Goal: Task Accomplishment & Management: Manage account settings

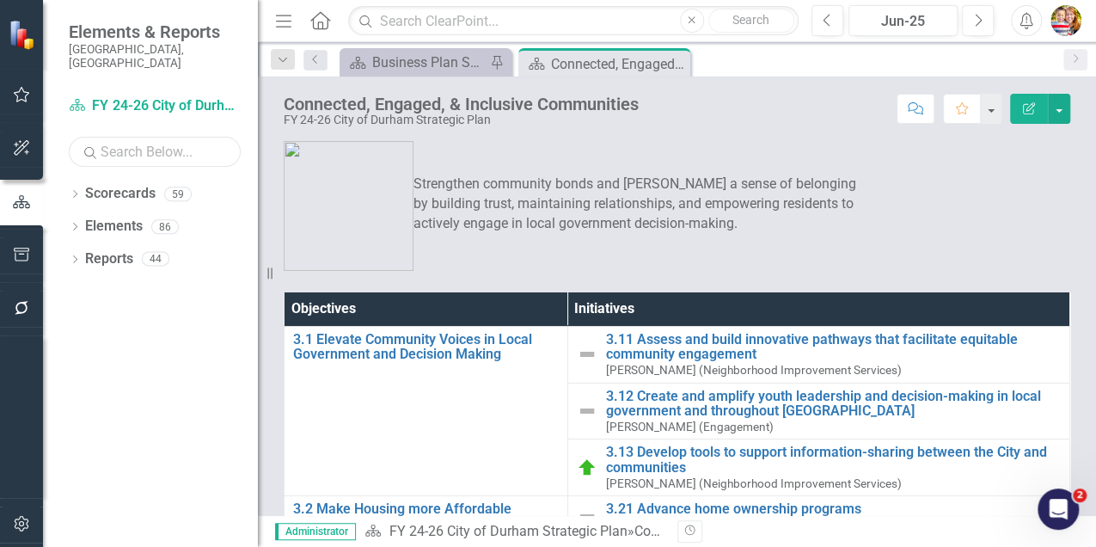
click at [197, 141] on input "text" at bounding box center [155, 152] width 172 height 30
type input "communi"
click at [77, 190] on icon at bounding box center [75, 194] width 4 height 8
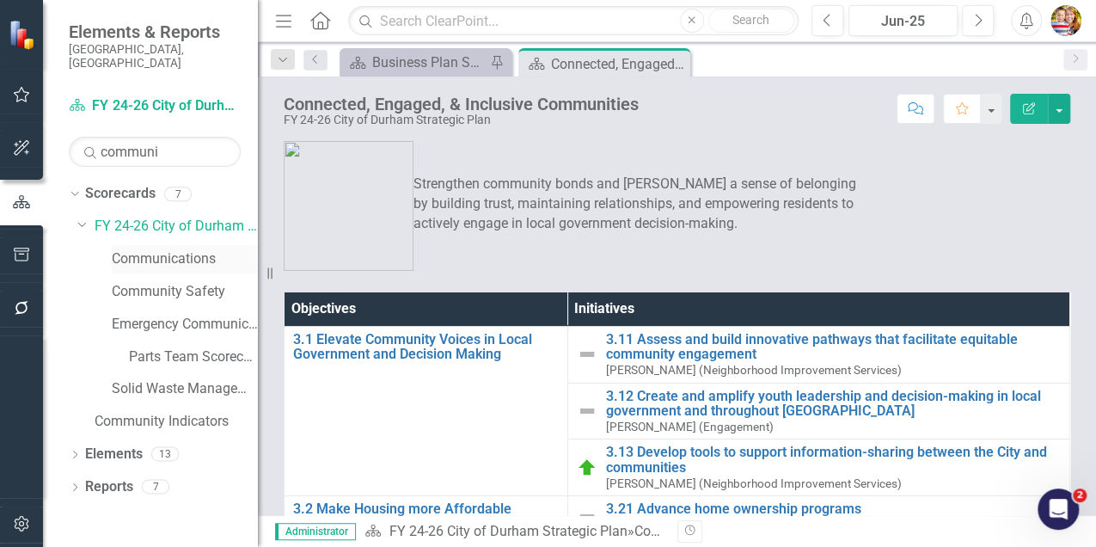
click at [175, 249] on link "Communications" at bounding box center [185, 259] width 146 height 20
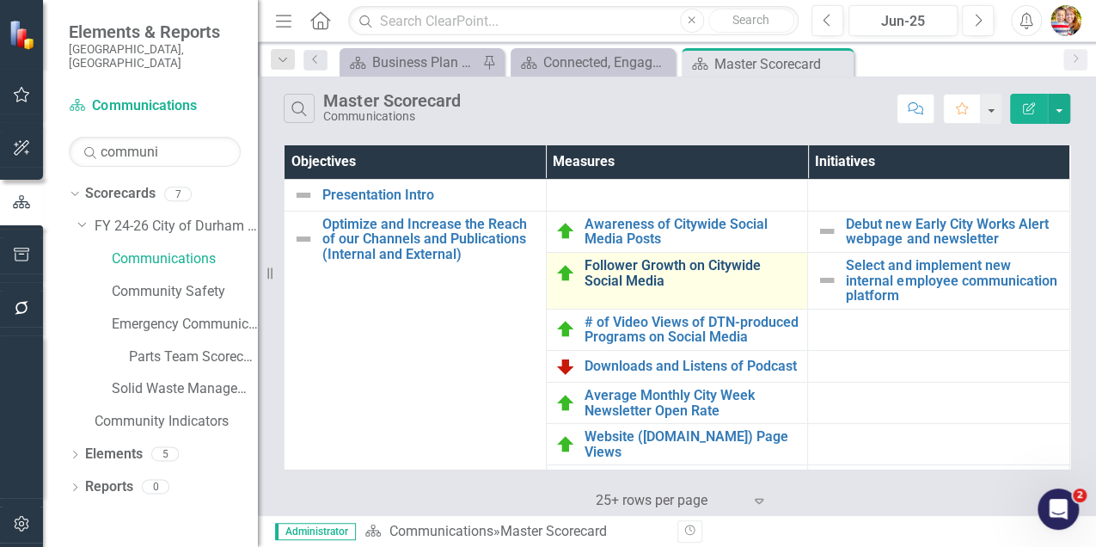
click at [633, 258] on link "Follower Growth on Citywide Social Media" at bounding box center [691, 273] width 215 height 30
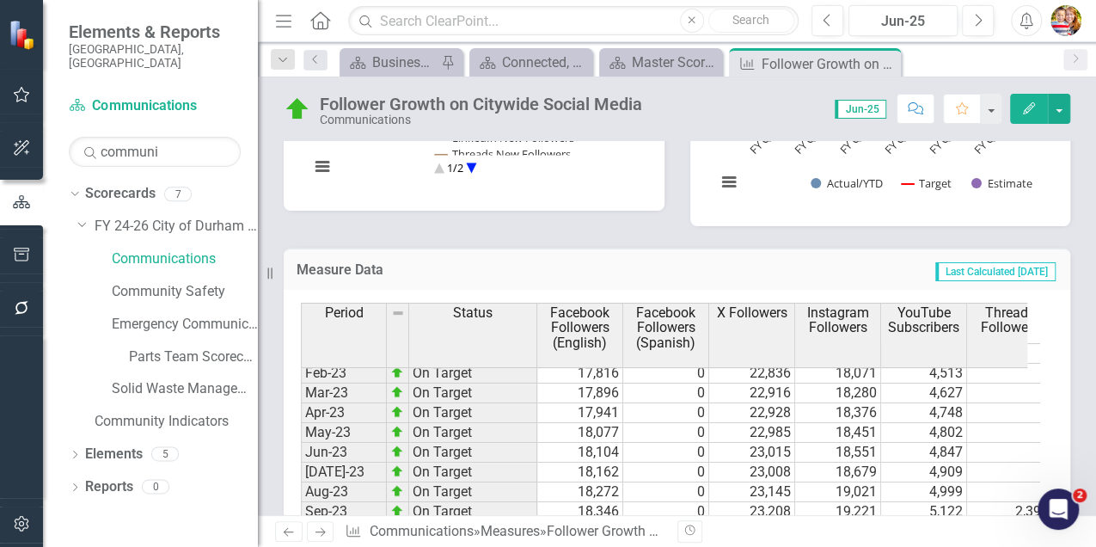
scroll to position [572, 0]
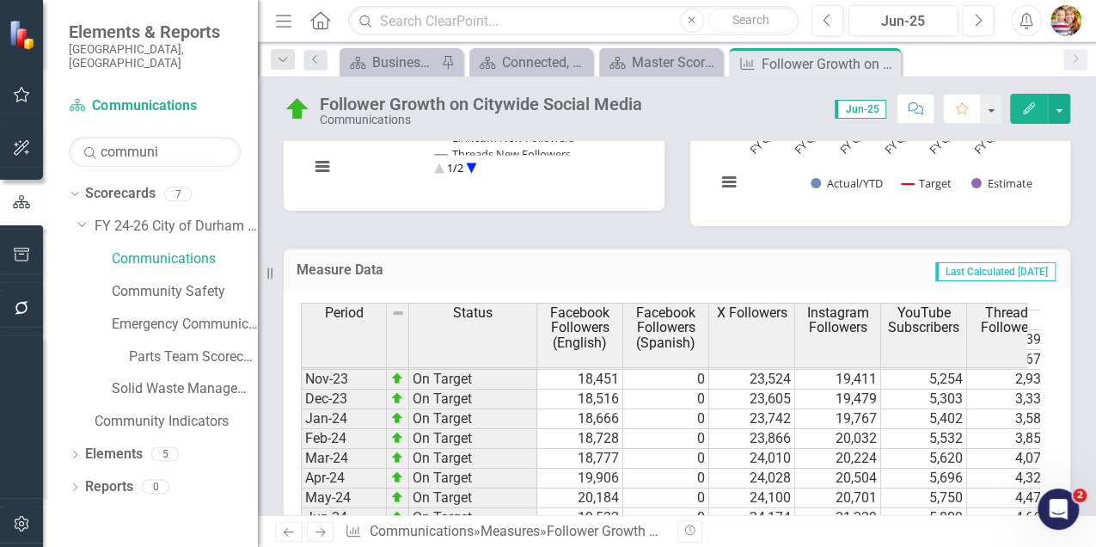
click at [1034, 107] on icon "Edit" at bounding box center [1028, 108] width 15 height 12
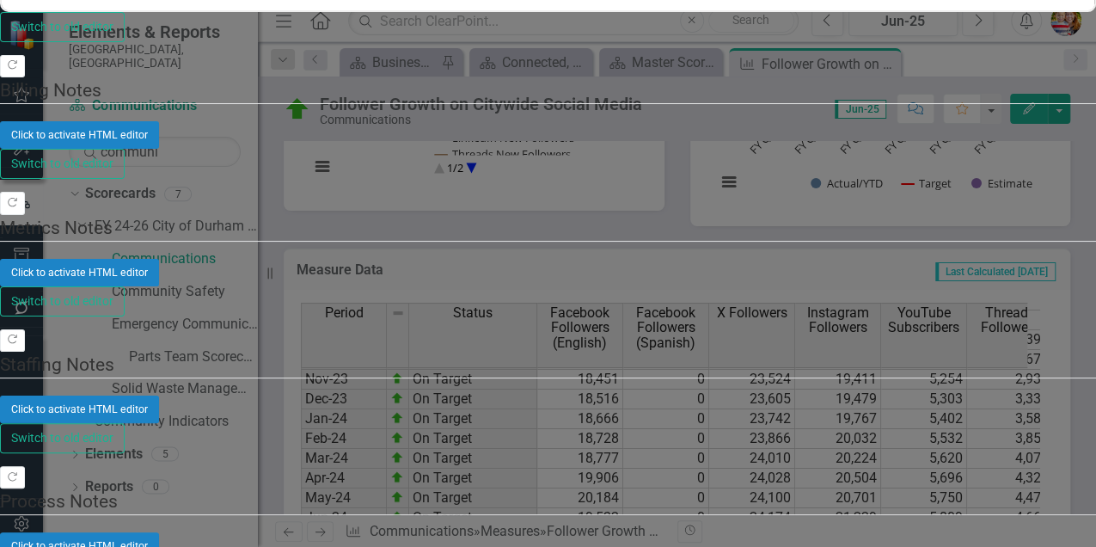
scroll to position [0, 2396]
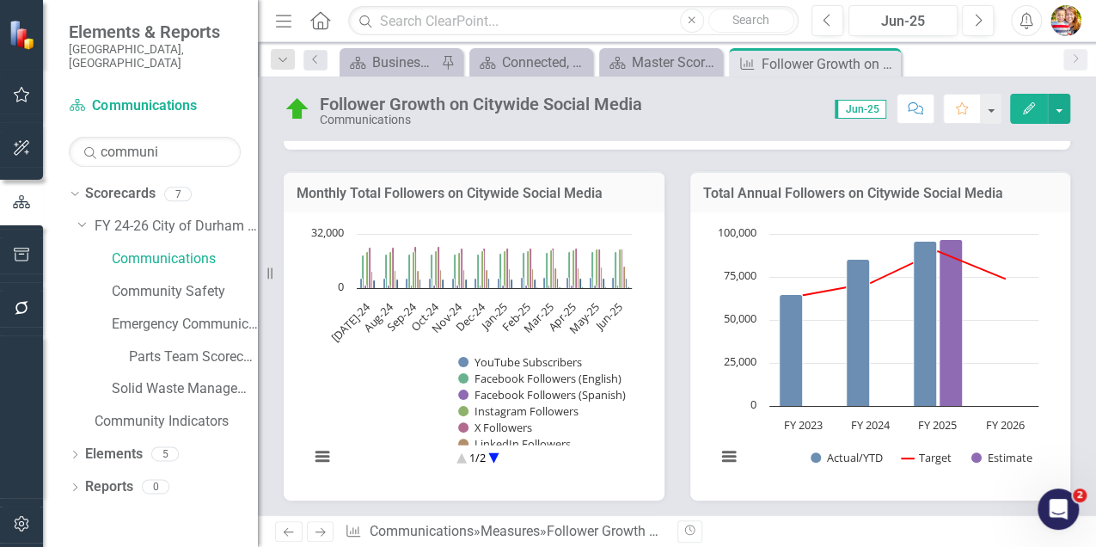
scroll to position [440, 0]
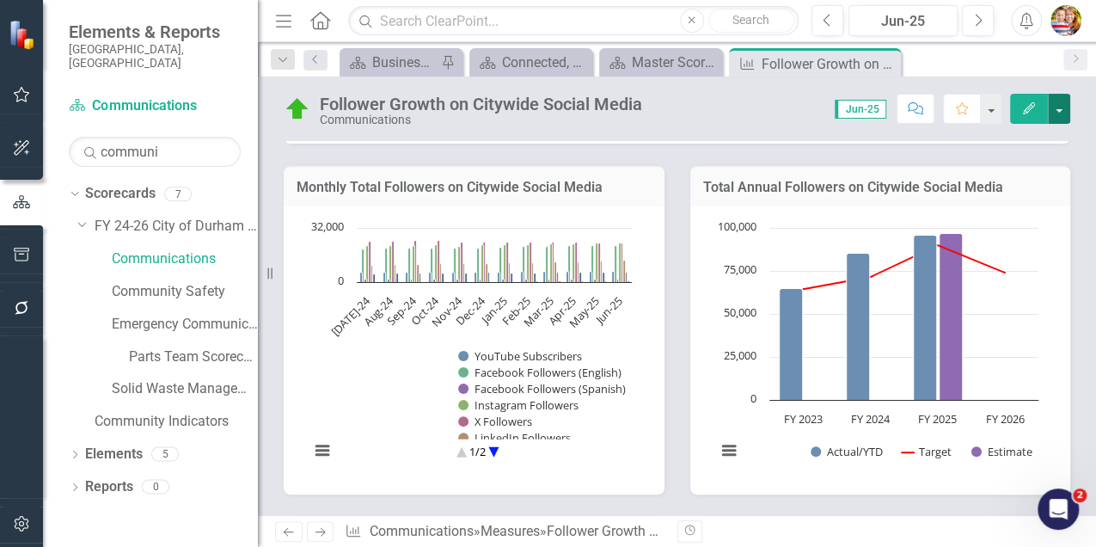
click at [1059, 116] on button "button" at bounding box center [1059, 109] width 22 height 30
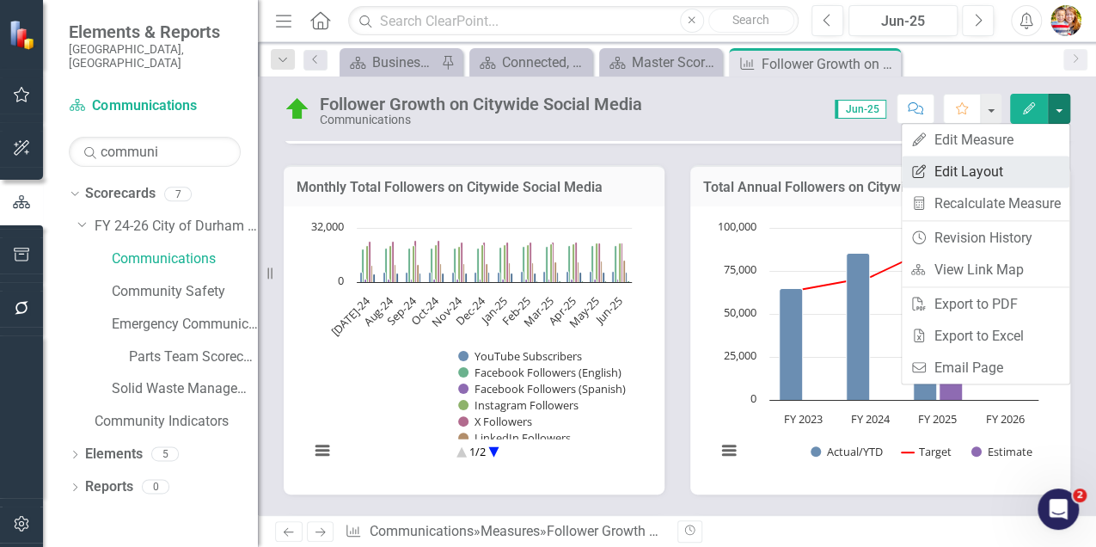
click at [1004, 170] on link "Edit Report Edit Layout" at bounding box center [986, 172] width 168 height 32
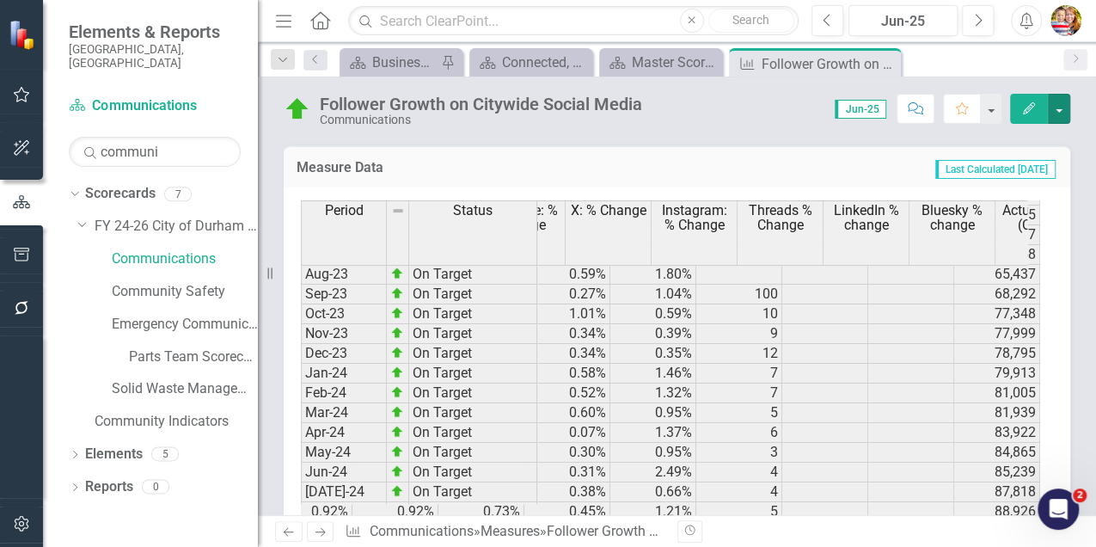
scroll to position [0, 2261]
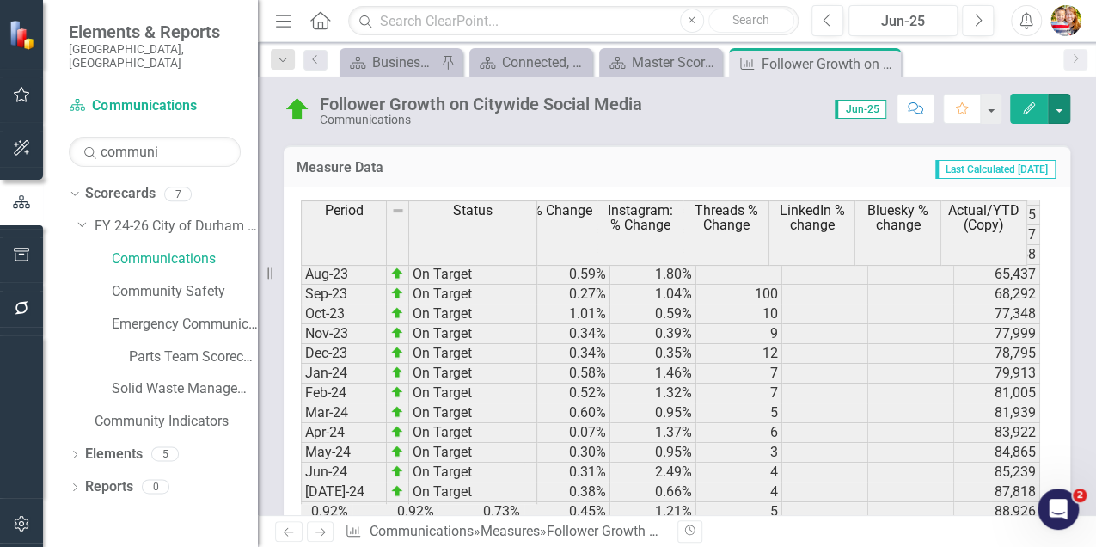
click at [937, 211] on span "Bluesky % change" at bounding box center [898, 218] width 78 height 30
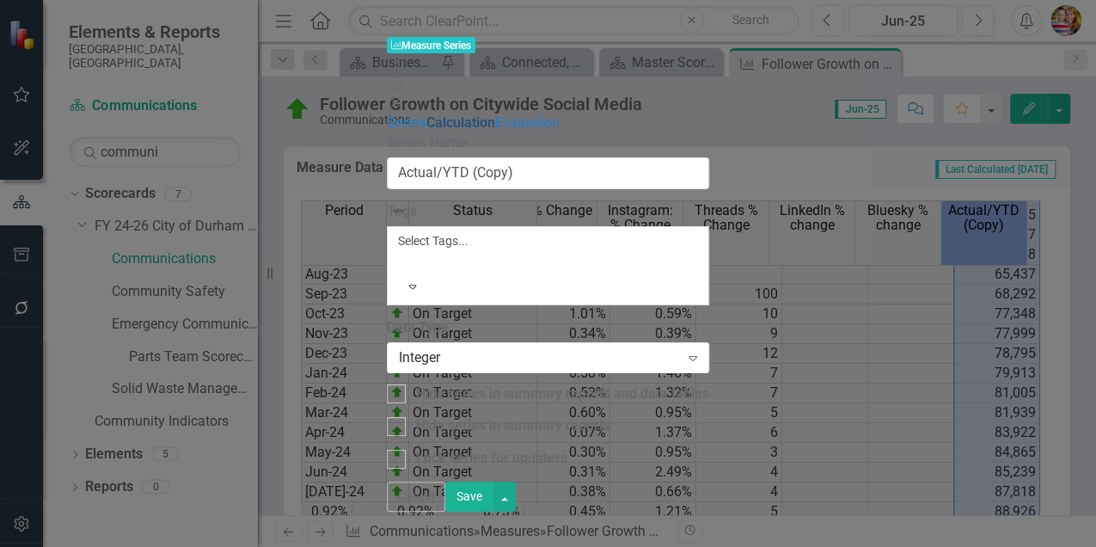
click at [426, 114] on link "Calculation" at bounding box center [460, 122] width 69 height 16
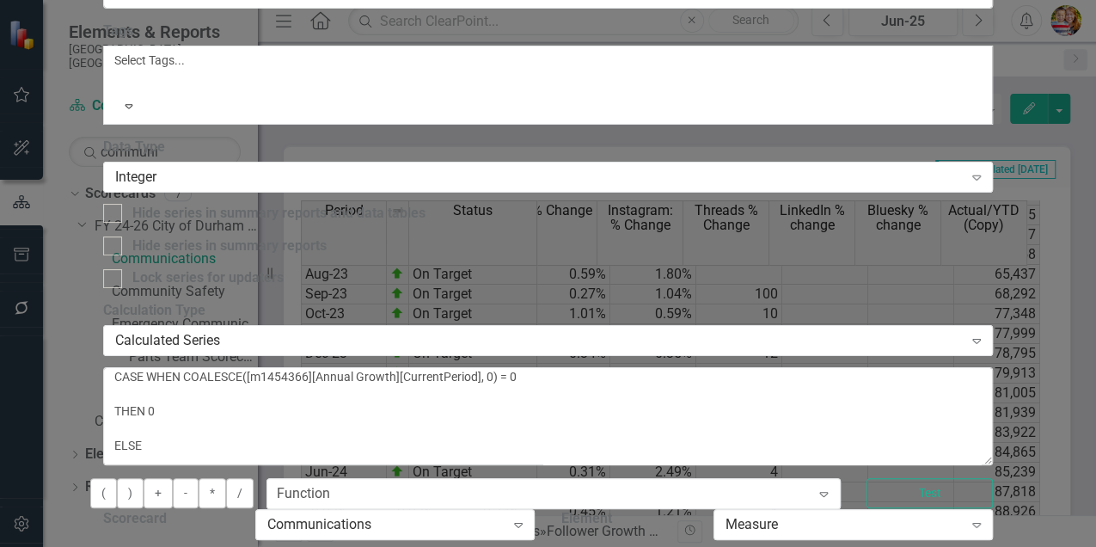
scroll to position [0, 0]
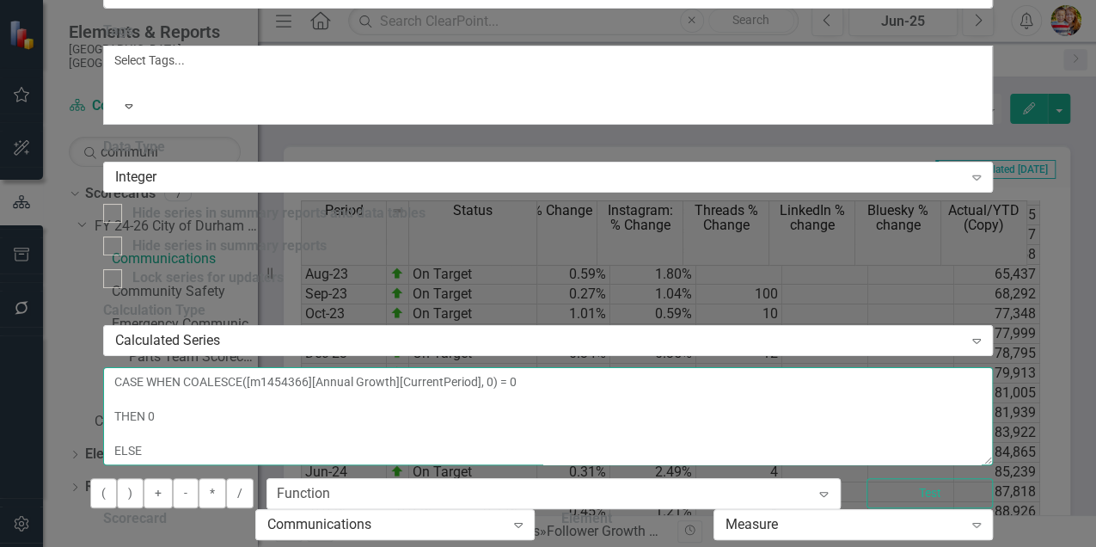
drag, startPoint x: 505, startPoint y: 222, endPoint x: 447, endPoint y: 106, distance: 129.9
click at [447, 301] on div "By default, series in ClearPoint are not calculated. So, if you leave the form …" at bounding box center [548, 481] width 890 height 361
type textarea "COALESCE([m1454366][Actual][CurrentPeriod],[m1454366][Actual][PreviousPeriod],[…"
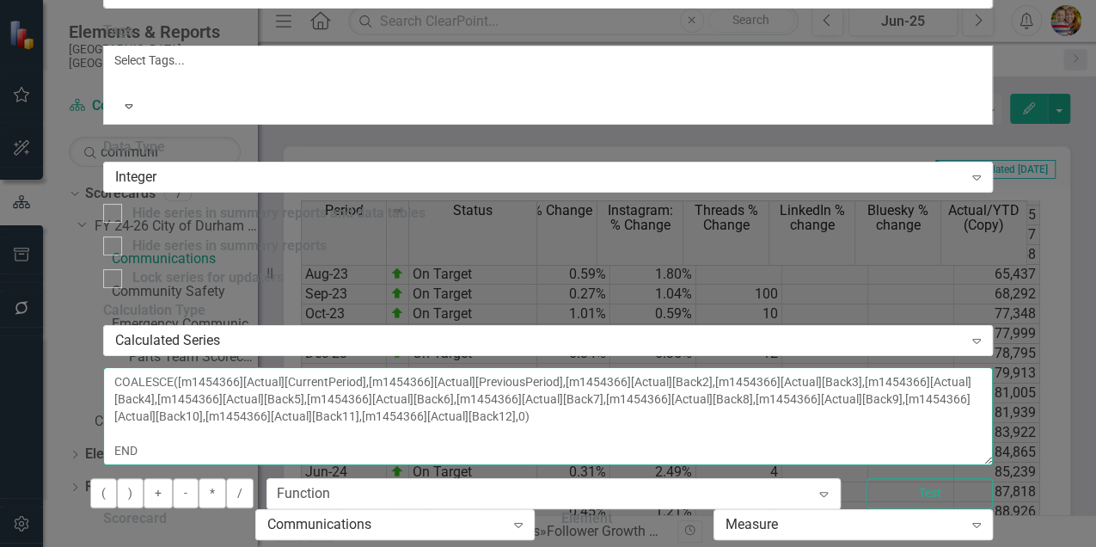
scroll to position [79, 0]
drag, startPoint x: 467, startPoint y: 138, endPoint x: 633, endPoint y: 232, distance: 190.9
click at [633, 367] on textarea "COALESCE([m1454366][Actual][CurrentPeriod],[m1454366][Actual][PreviousPeriod],[…" at bounding box center [548, 416] width 890 height 98
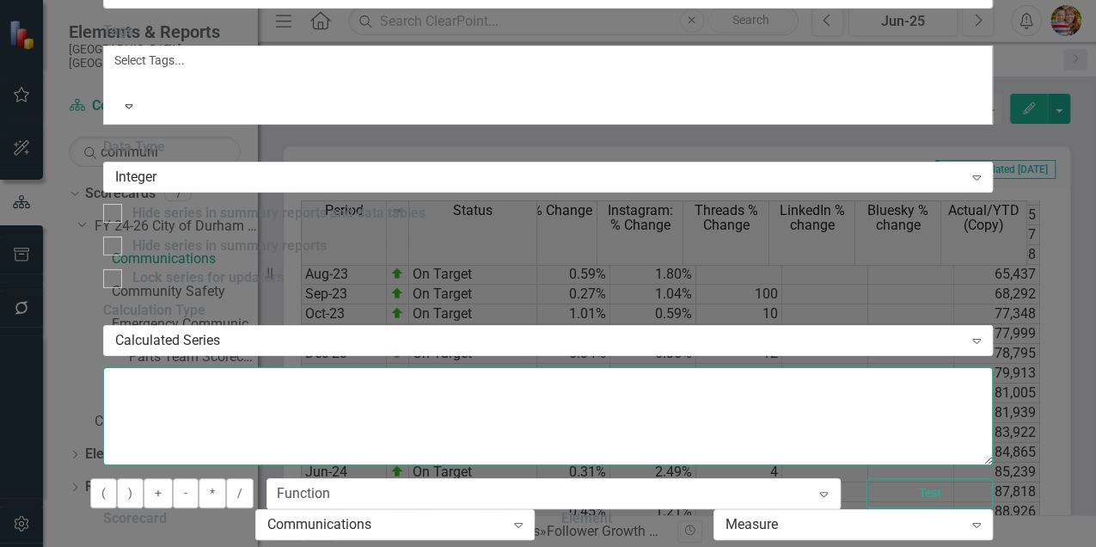
scroll to position [0, 0]
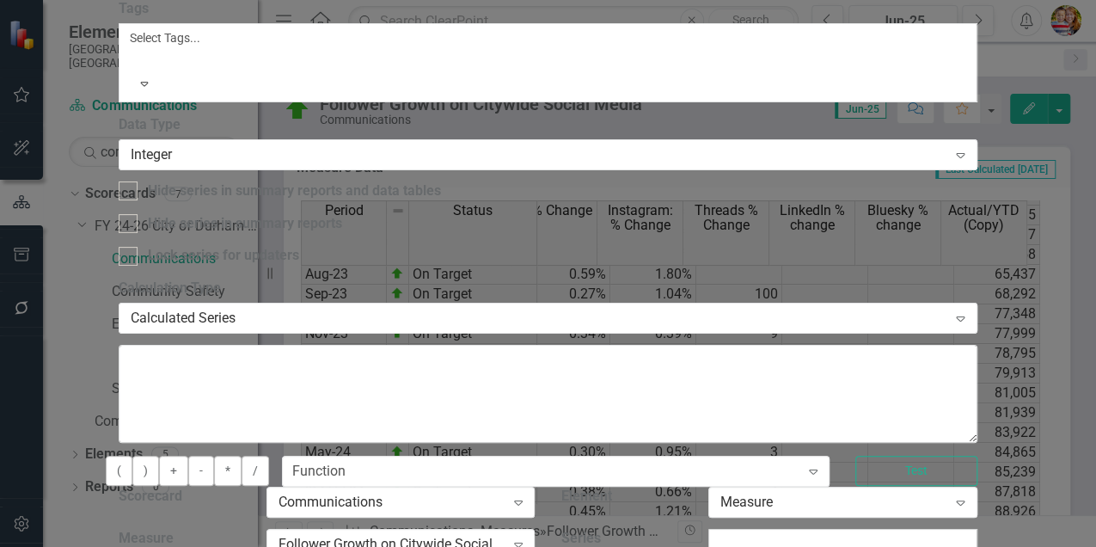
scroll to position [154, 0]
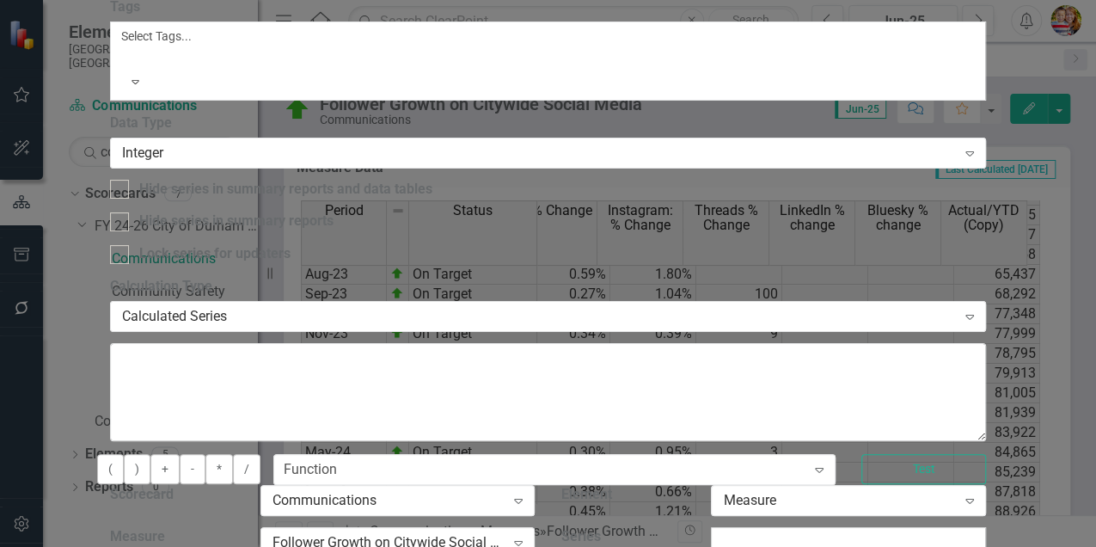
scroll to position [246, 0]
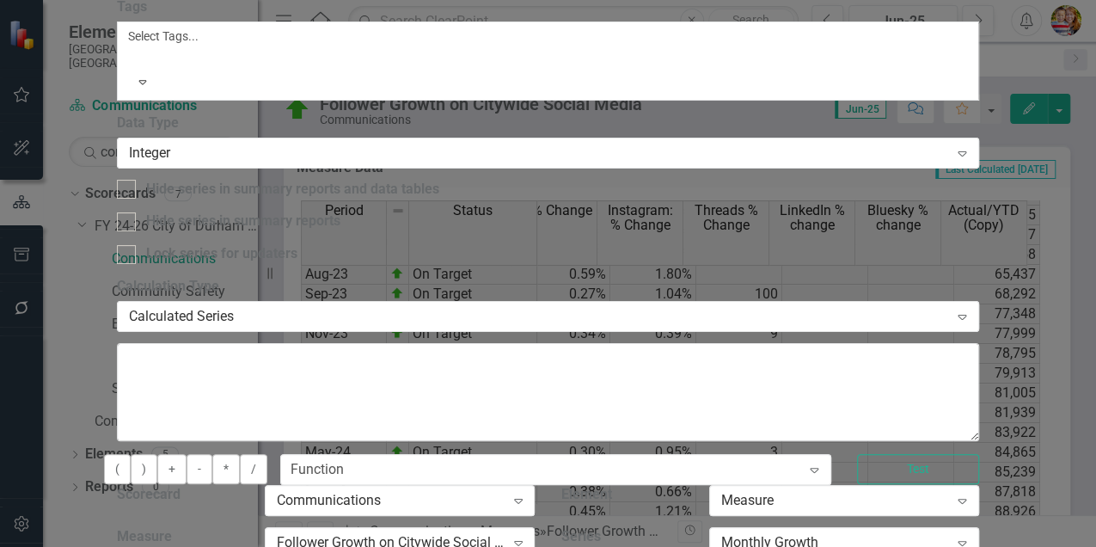
scroll to position [344, 0]
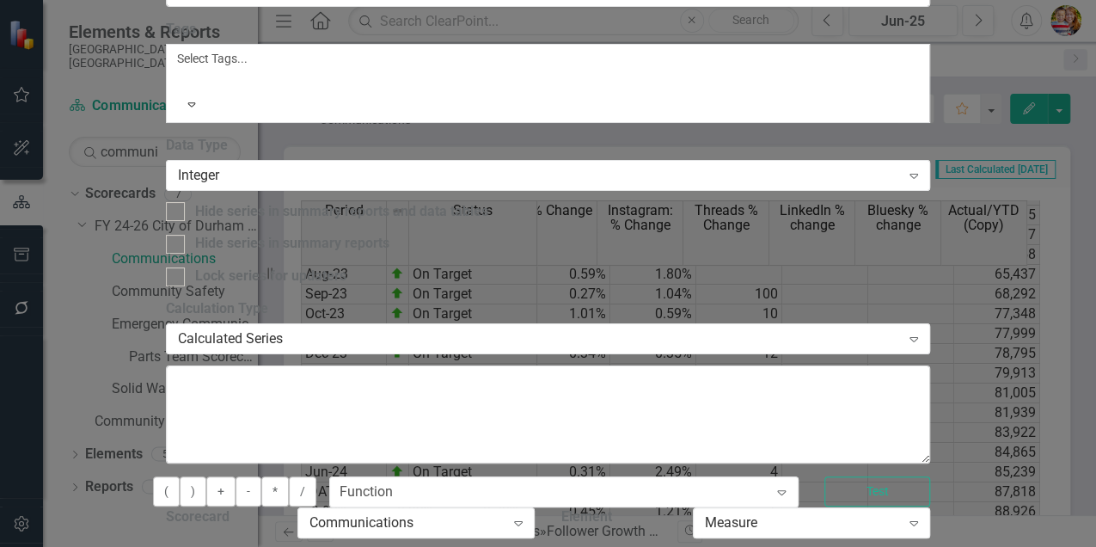
drag, startPoint x: 462, startPoint y: 96, endPoint x: 574, endPoint y: 64, distance: 116.4
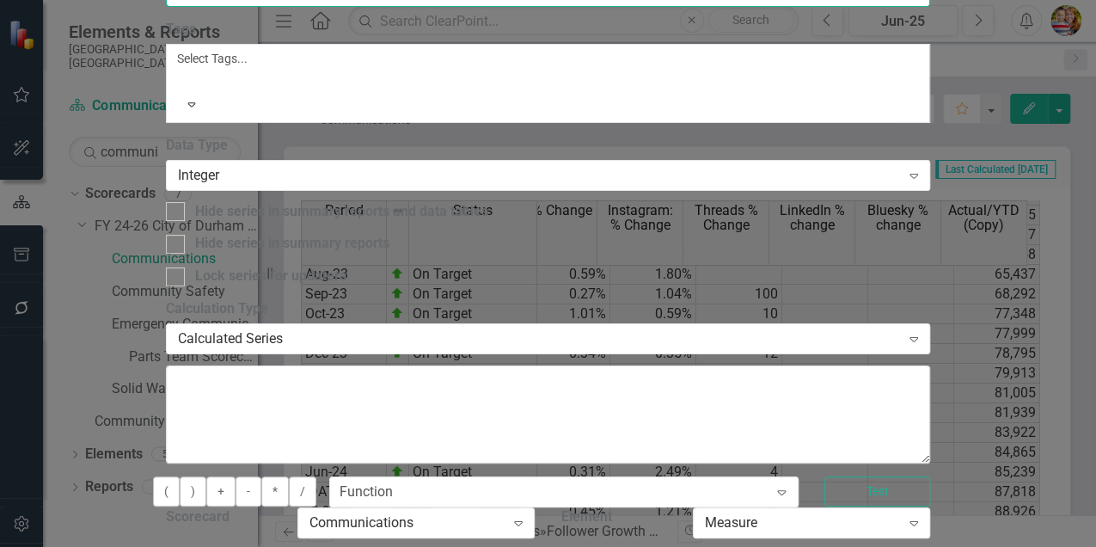
type input "Qrtly: Actual/YTD"
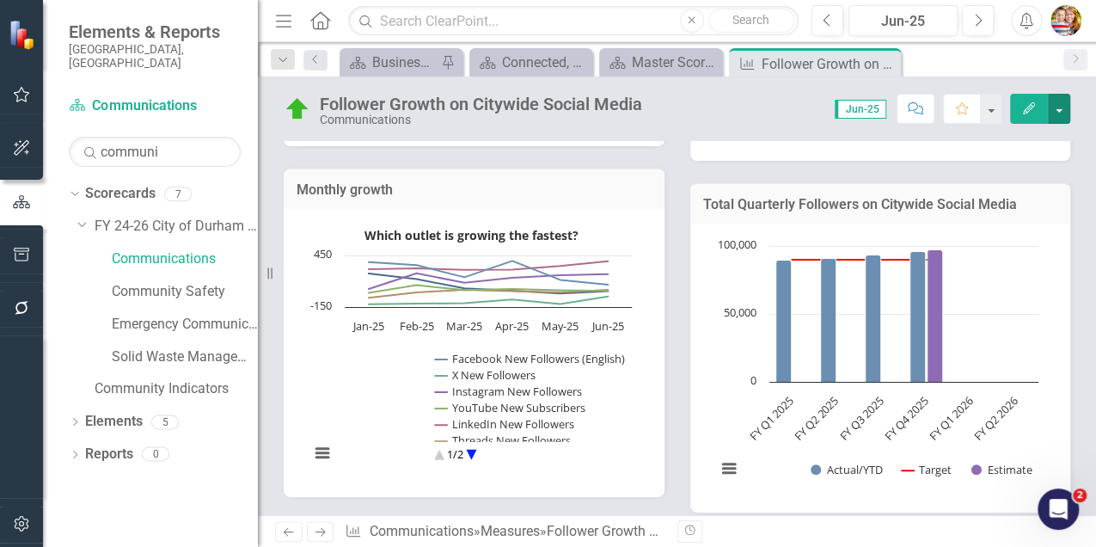
scroll to position [1128, 0]
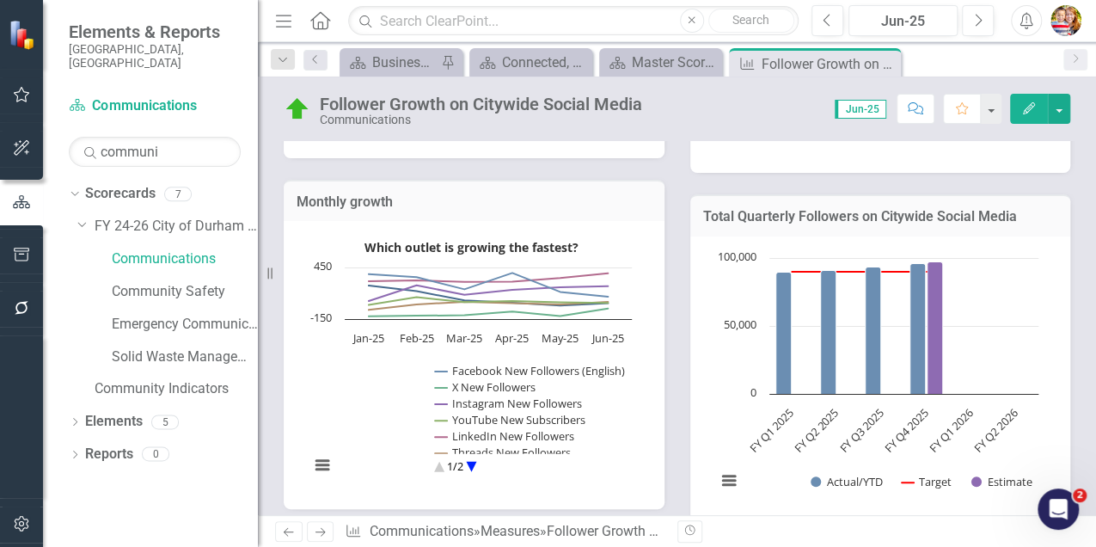
click at [853, 217] on h3 "Total Quarterly Followers on Citywide Social Media" at bounding box center [880, 216] width 355 height 15
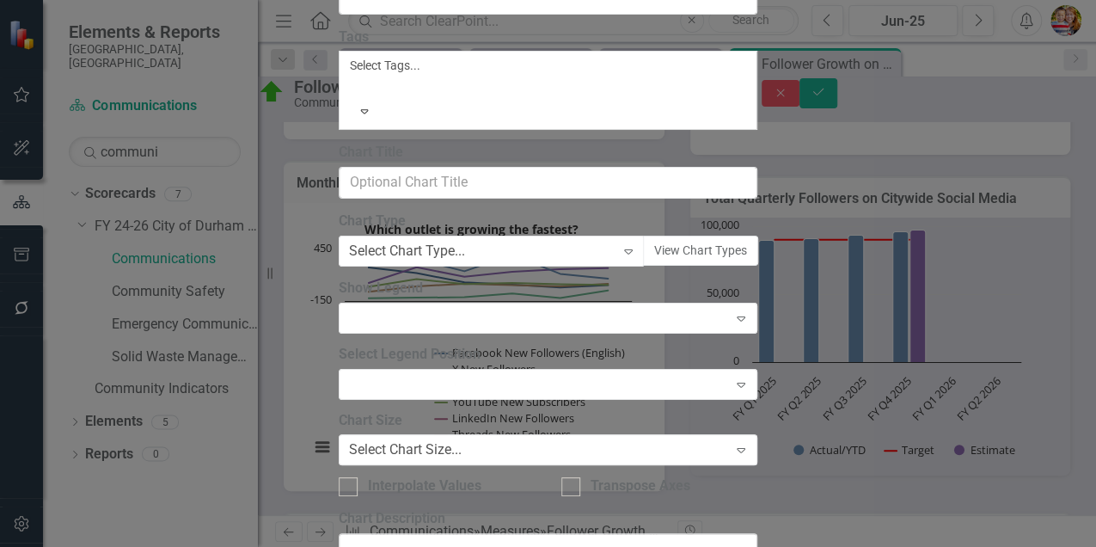
type input "Total Quarterly Followers on Citywide Social Media"
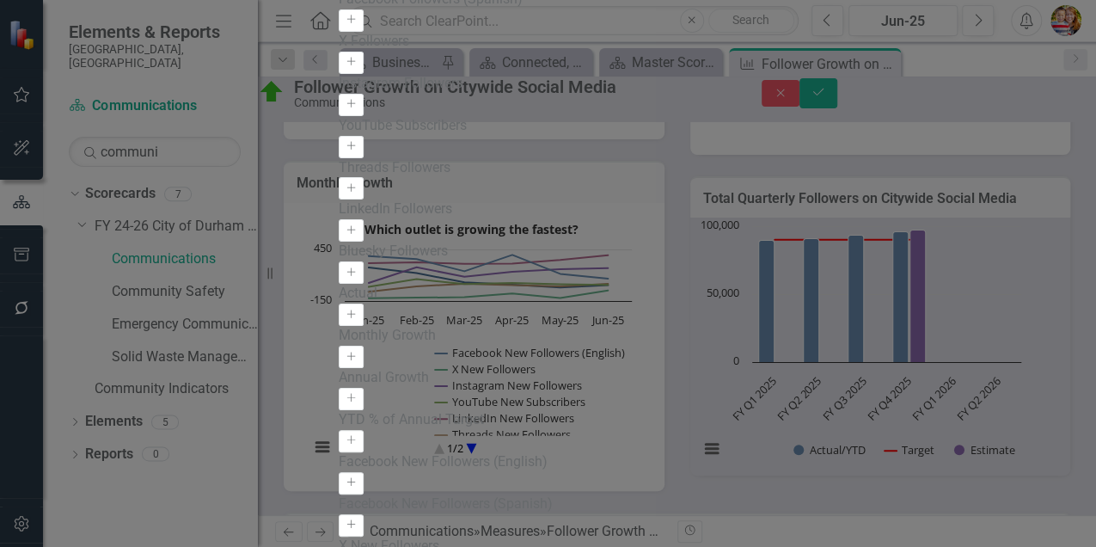
scroll to position [1573, 0]
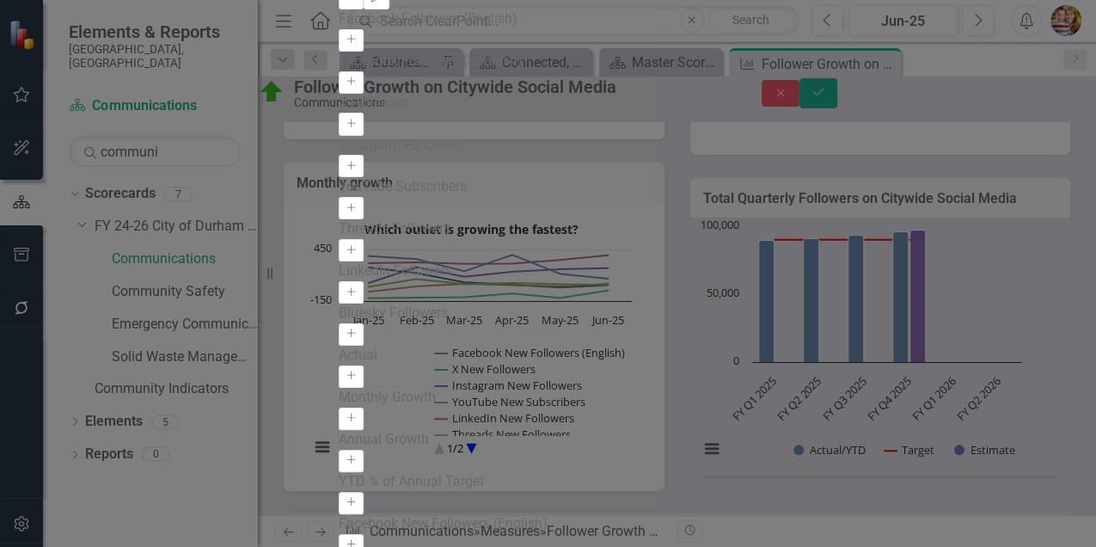
scroll to position [0, 0]
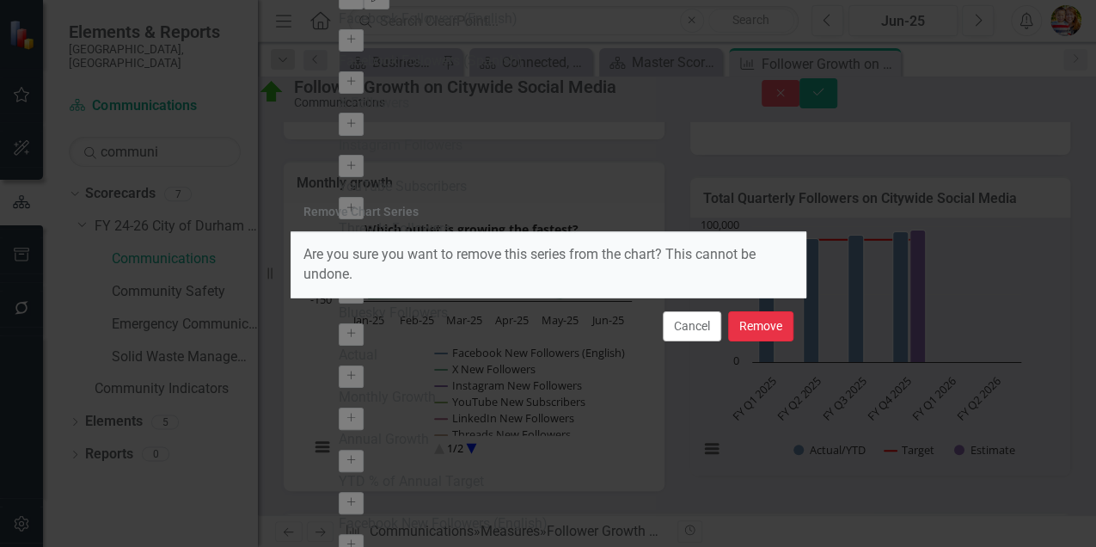
click at [756, 330] on button "Remove" at bounding box center [760, 326] width 65 height 30
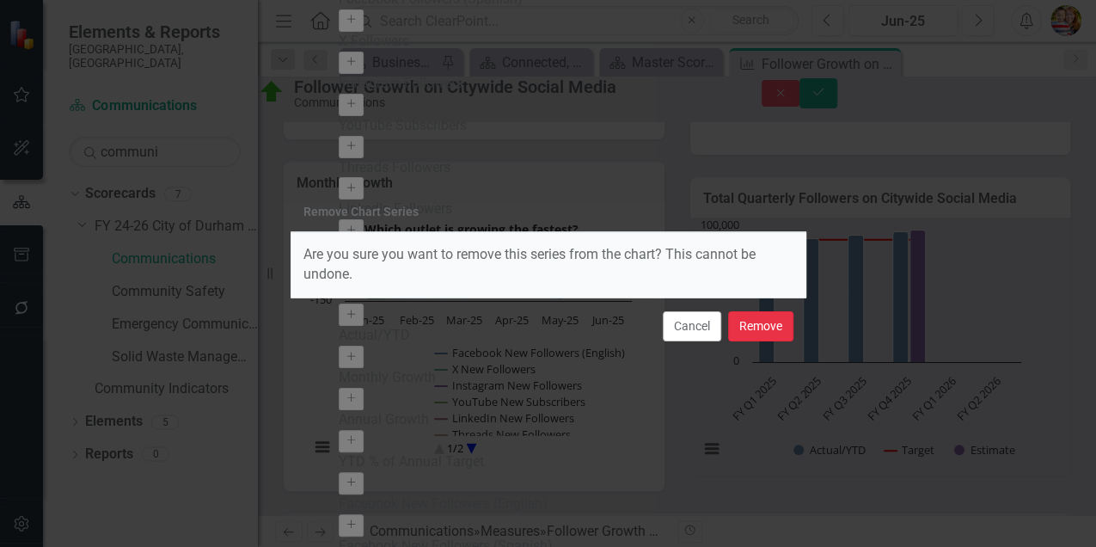
click at [767, 323] on button "Remove" at bounding box center [760, 326] width 65 height 30
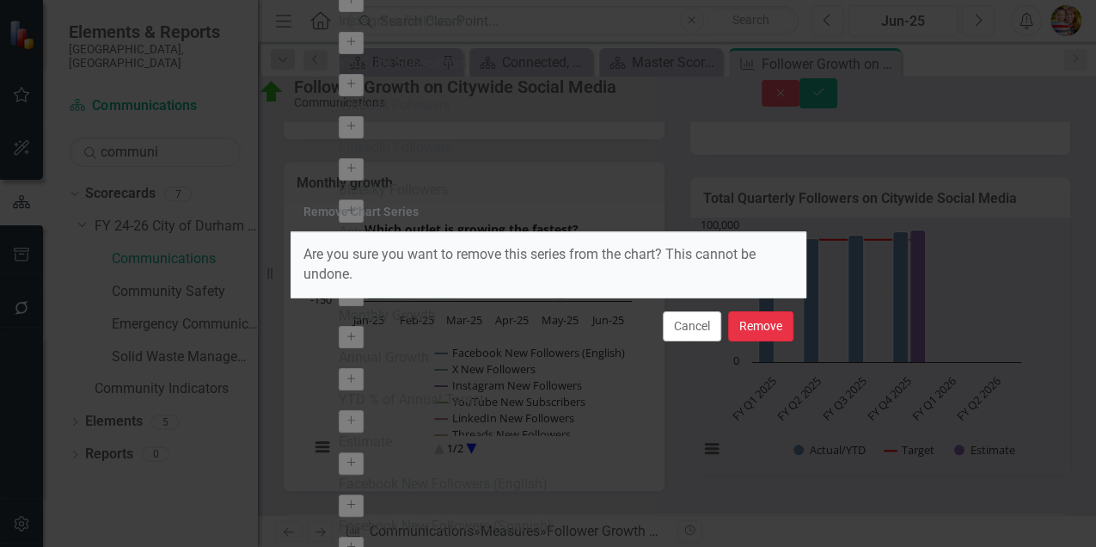
drag, startPoint x: 752, startPoint y: 334, endPoint x: 627, endPoint y: 354, distance: 126.3
click at [752, 333] on button "Remove" at bounding box center [760, 326] width 65 height 30
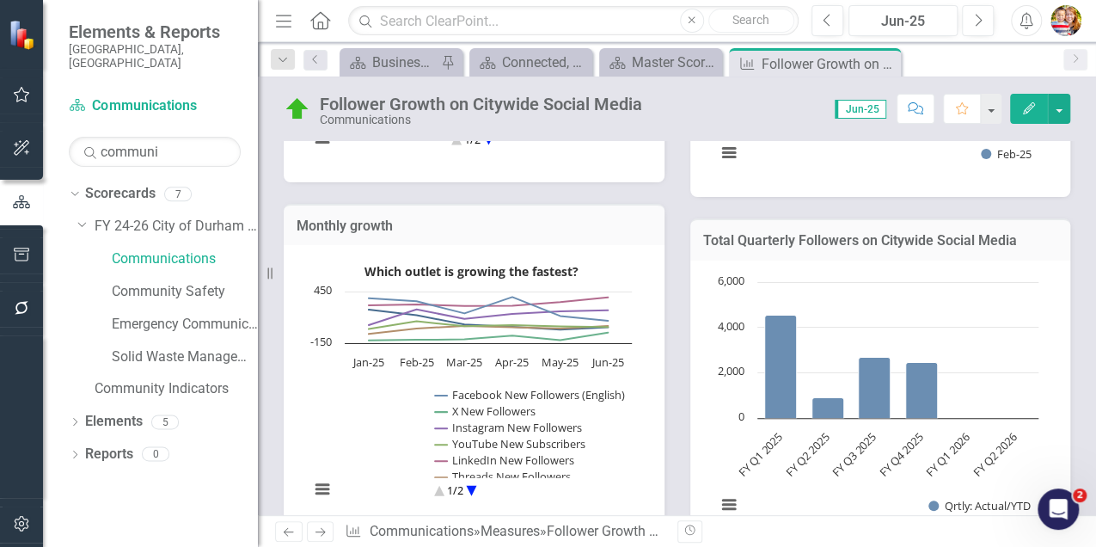
scroll to position [1160, 0]
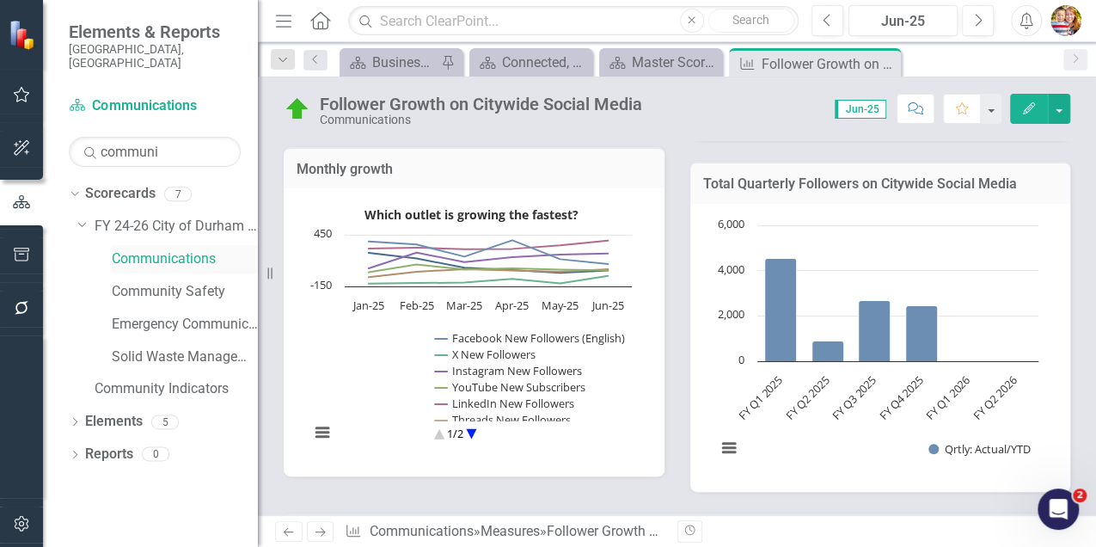
click at [163, 252] on link "Communications" at bounding box center [185, 259] width 146 height 20
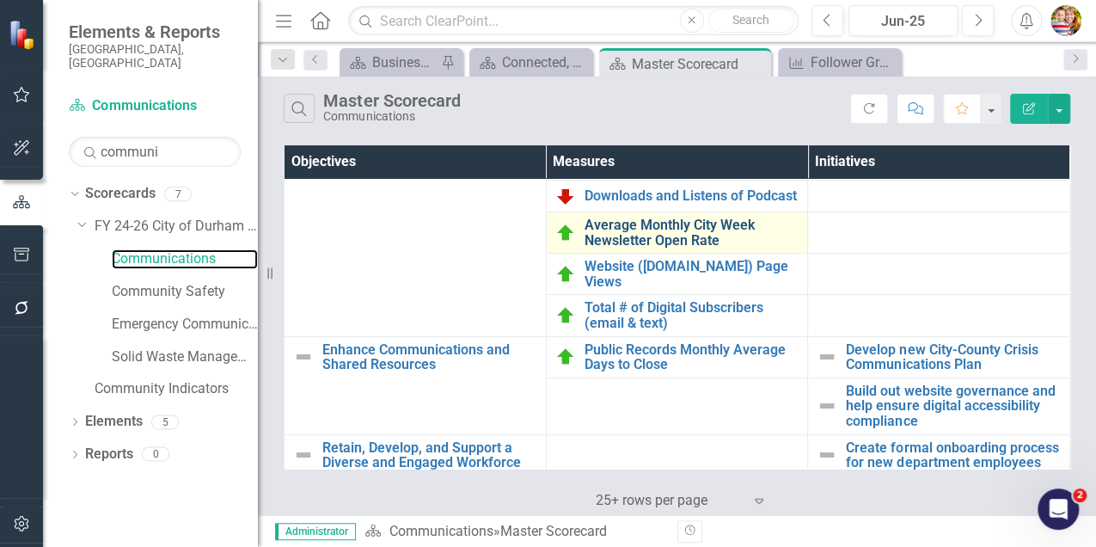
scroll to position [168, 0]
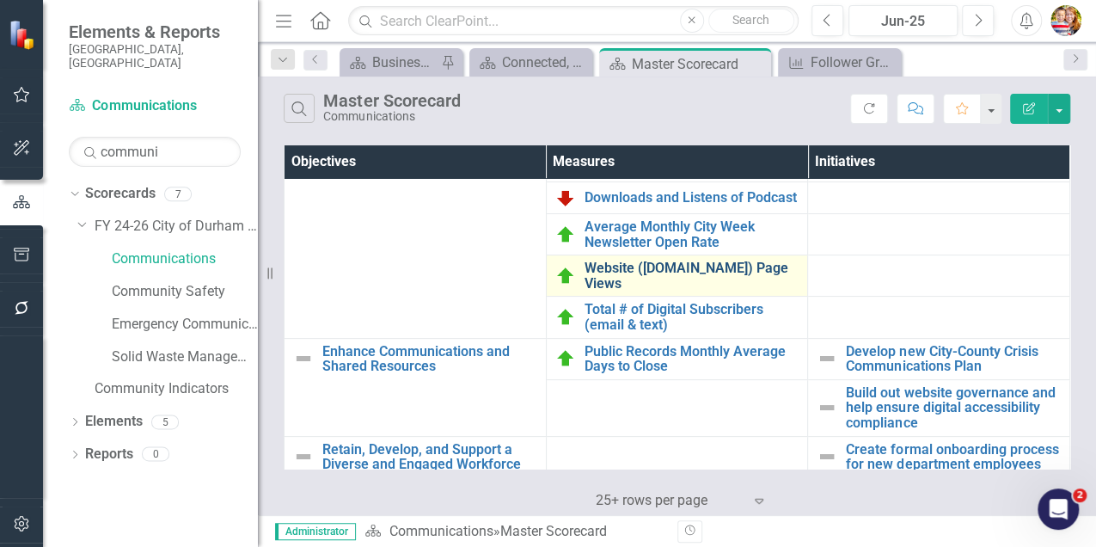
click at [714, 291] on link "Website ([DOMAIN_NAME]) Page Views" at bounding box center [691, 275] width 215 height 30
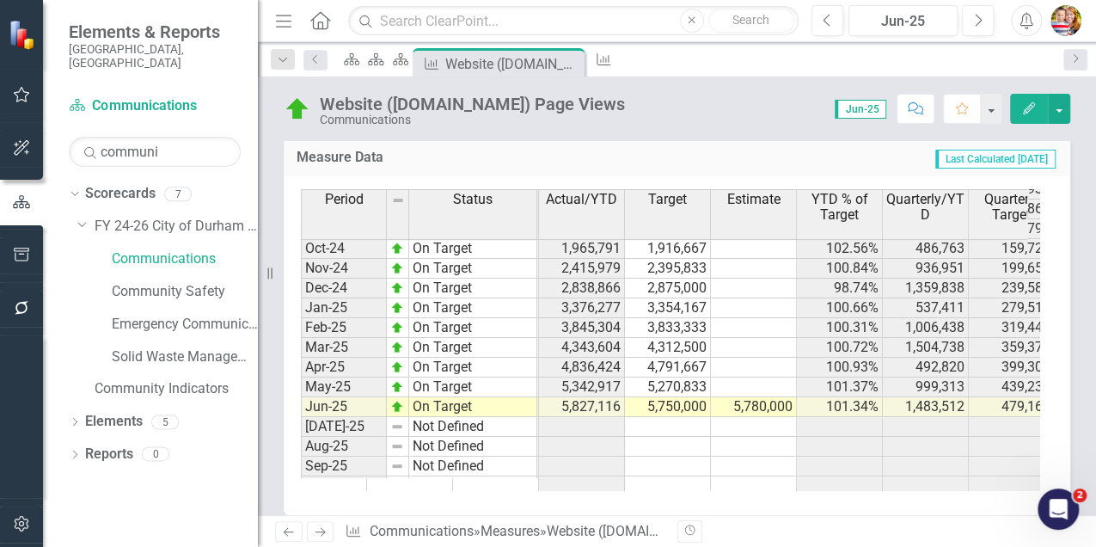
scroll to position [0, 456]
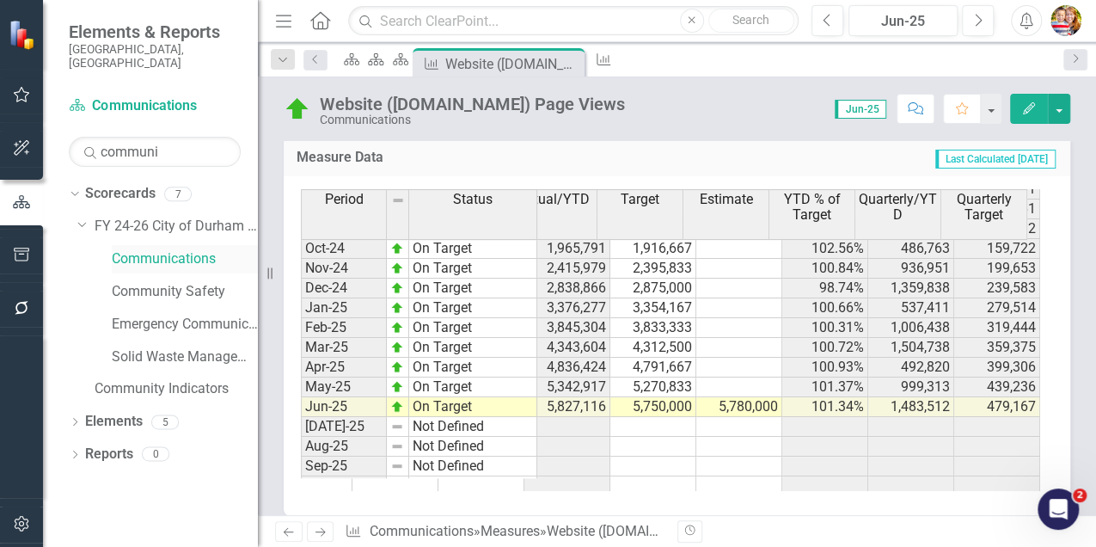
click at [157, 249] on link "Communications" at bounding box center [185, 259] width 146 height 20
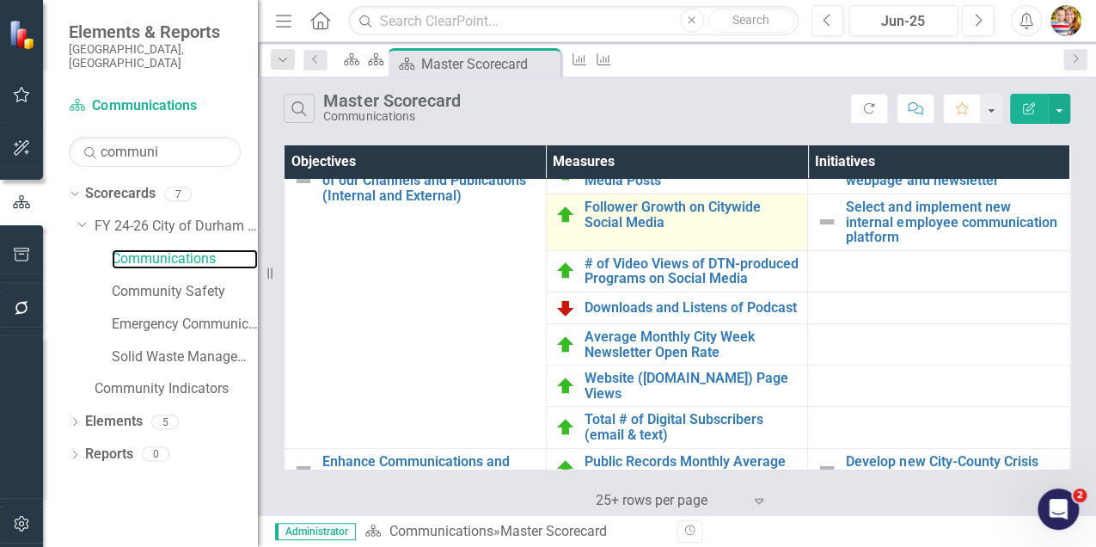
scroll to position [114, 0]
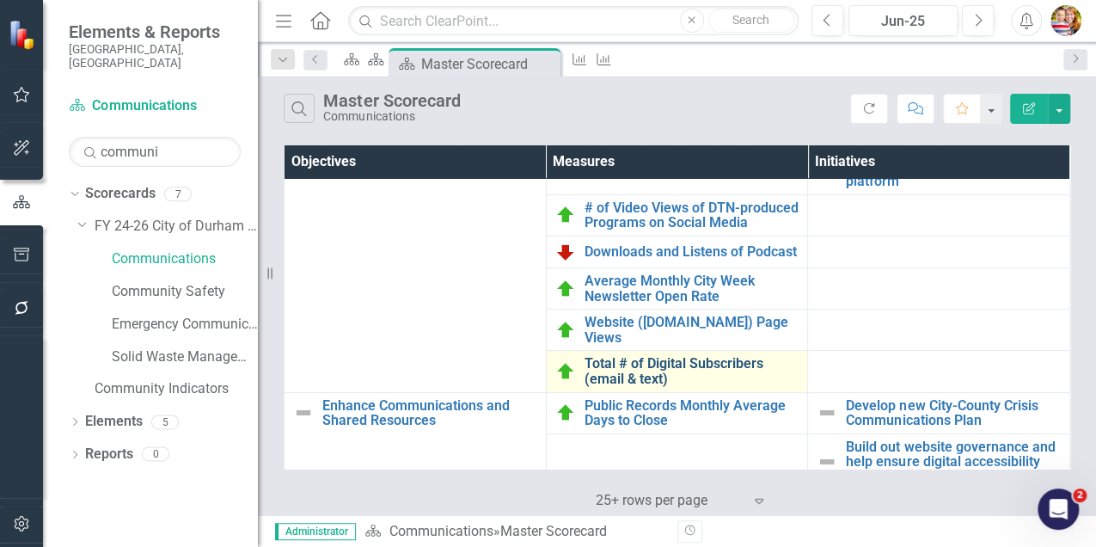
click at [705, 386] on link "Total # of Digital Subscribers (email & text)" at bounding box center [691, 371] width 215 height 30
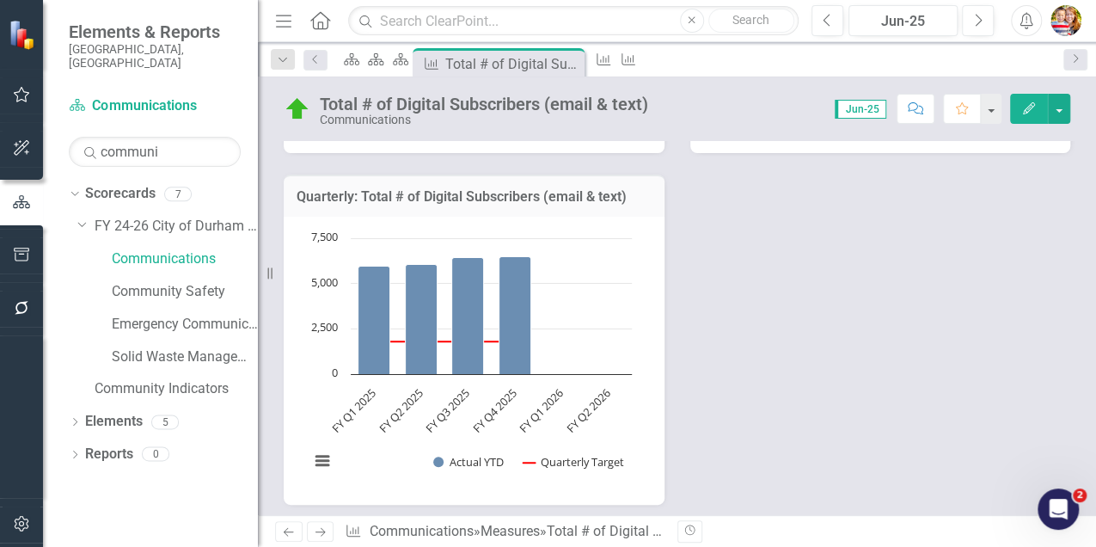
scroll to position [802, 0]
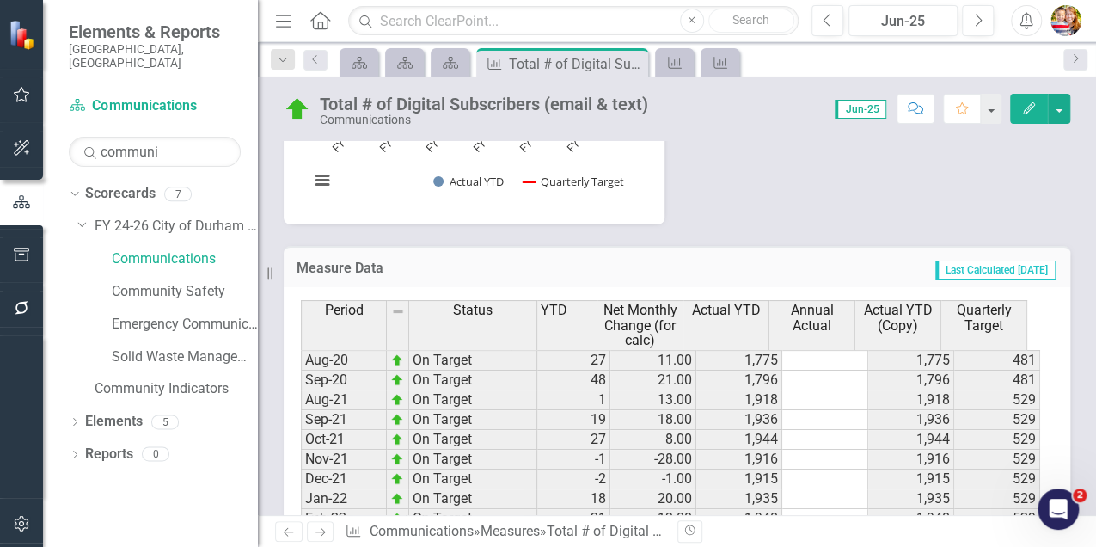
scroll to position [1146, 0]
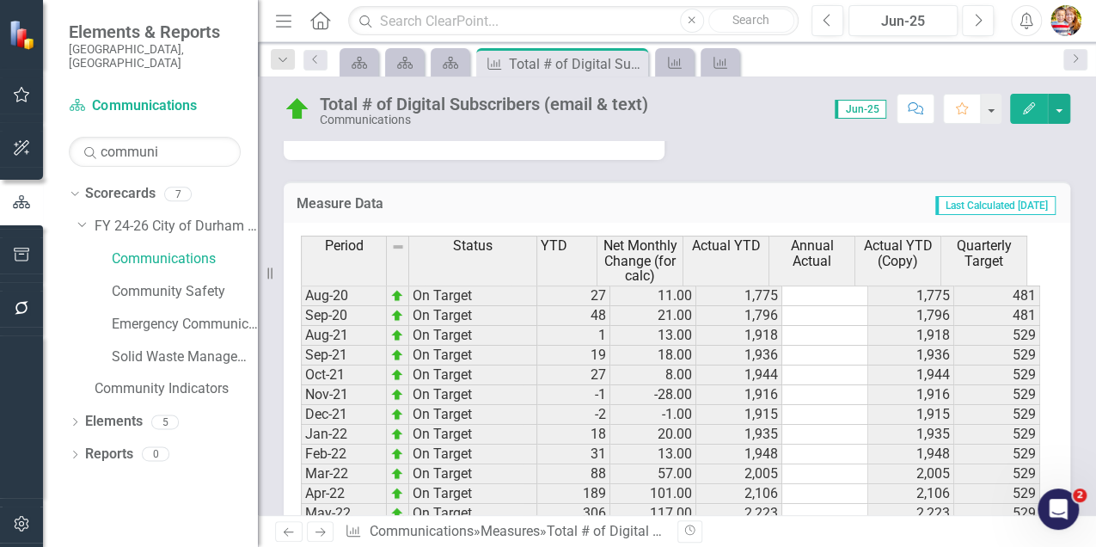
click at [892, 252] on span "Actual YTD (Copy)" at bounding box center [898, 253] width 78 height 30
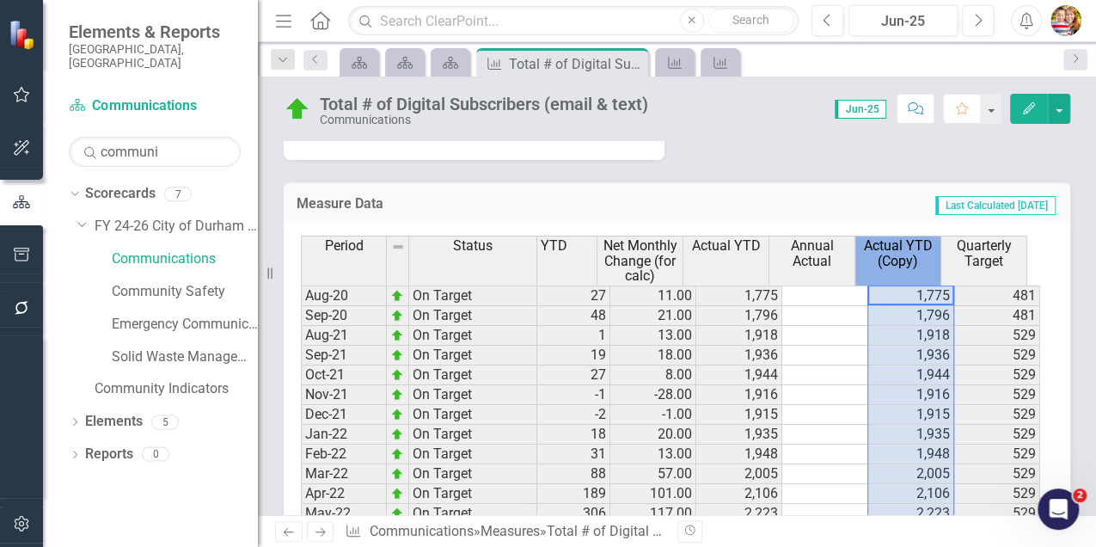
click at [892, 252] on span "Actual YTD (Copy)" at bounding box center [898, 253] width 78 height 30
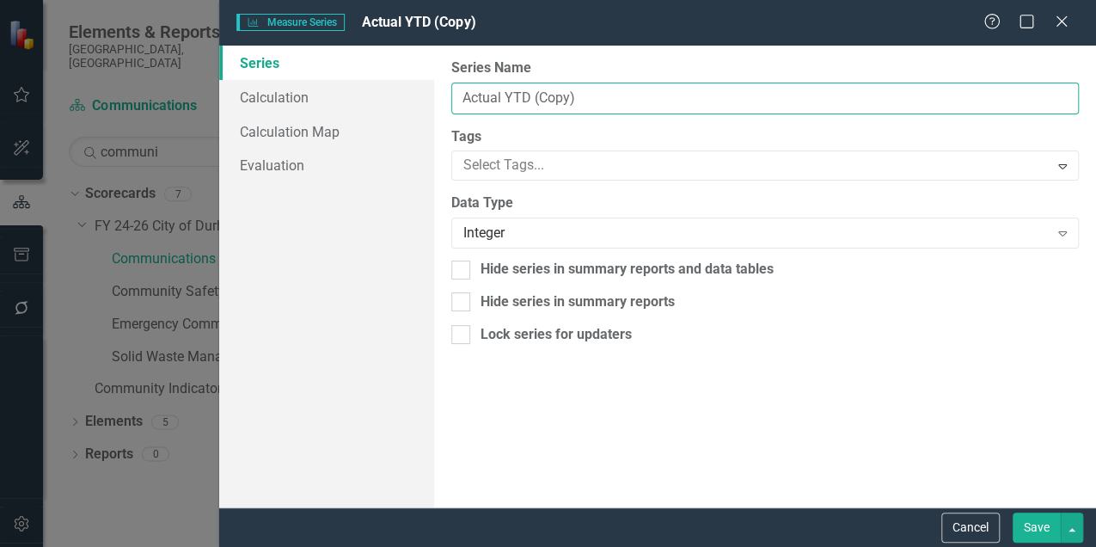
click at [464, 96] on input "Actual YTD (Copy)" at bounding box center [764, 99] width 627 height 32
click at [624, 95] on input "Qrtly: Actual YTD (Copy)" at bounding box center [764, 99] width 627 height 32
drag, startPoint x: 499, startPoint y: 97, endPoint x: 579, endPoint y: 101, distance: 80.9
click at [579, 101] on input "Qrtly: Actual YTD" at bounding box center [764, 99] width 627 height 32
type input "Qrtly Actual"
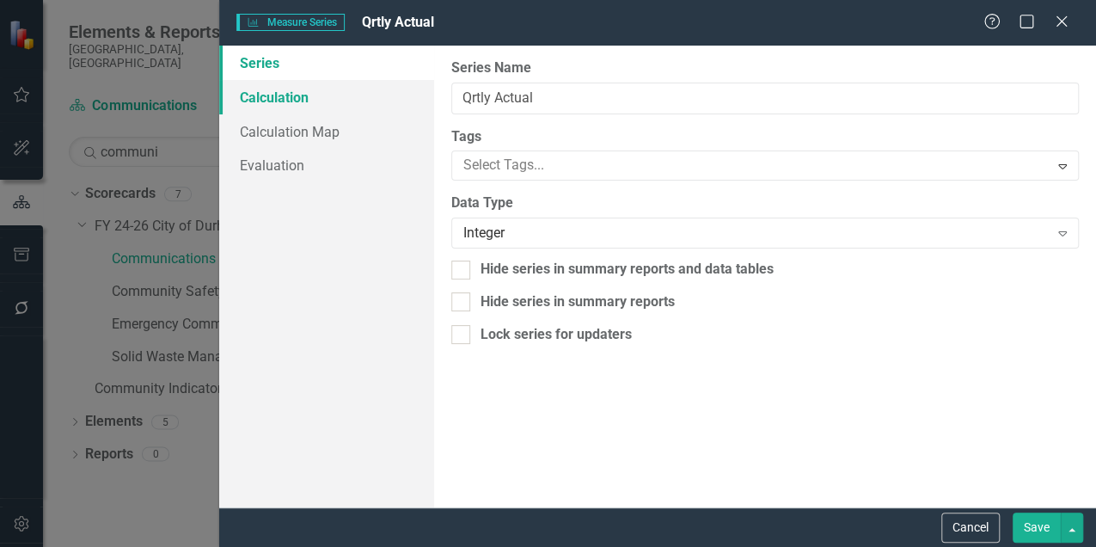
click at [292, 94] on link "Calculation" at bounding box center [326, 97] width 215 height 34
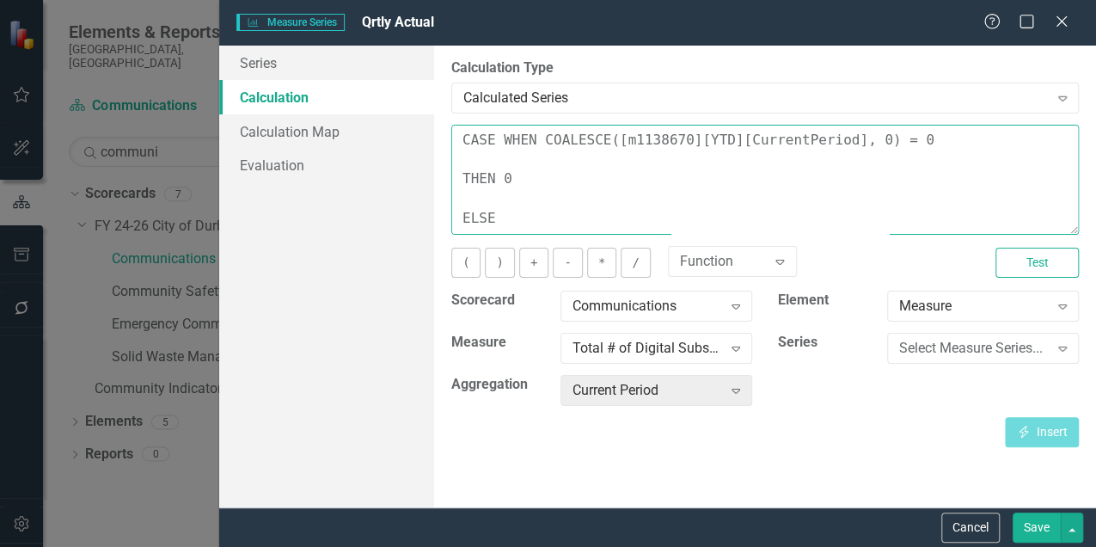
drag, startPoint x: 499, startPoint y: 217, endPoint x: 450, endPoint y: 108, distance: 118.9
click at [450, 108] on div "By default, series in ClearPoint are not calculated. So, if you leave the form …" at bounding box center [765, 277] width 662 height 462
type textarea "COALESCE([m1138670][Actual][CurrentPeriod],[m1138670][Actual][PreviousPeriod],[…"
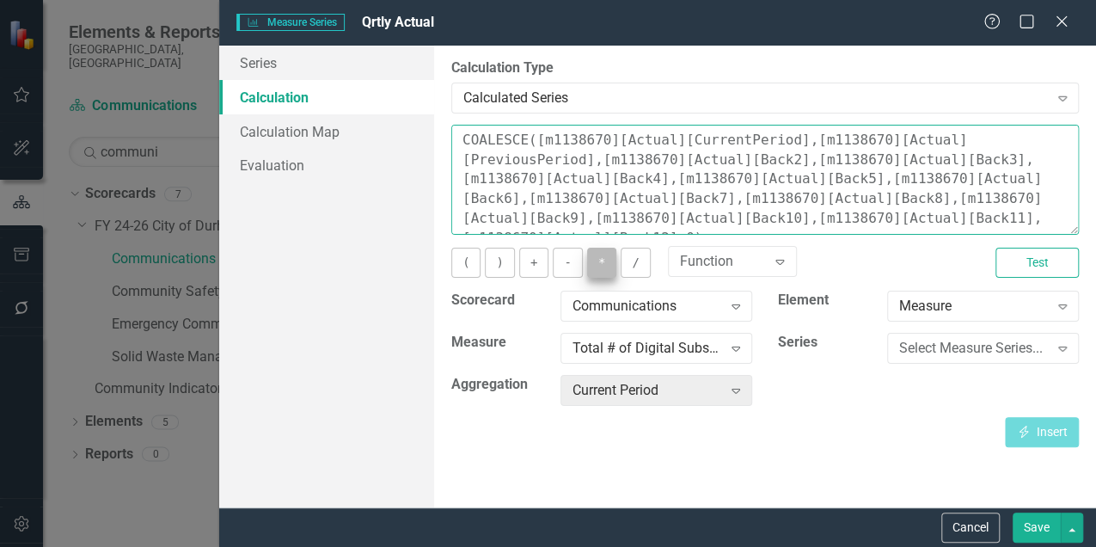
scroll to position [79, 0]
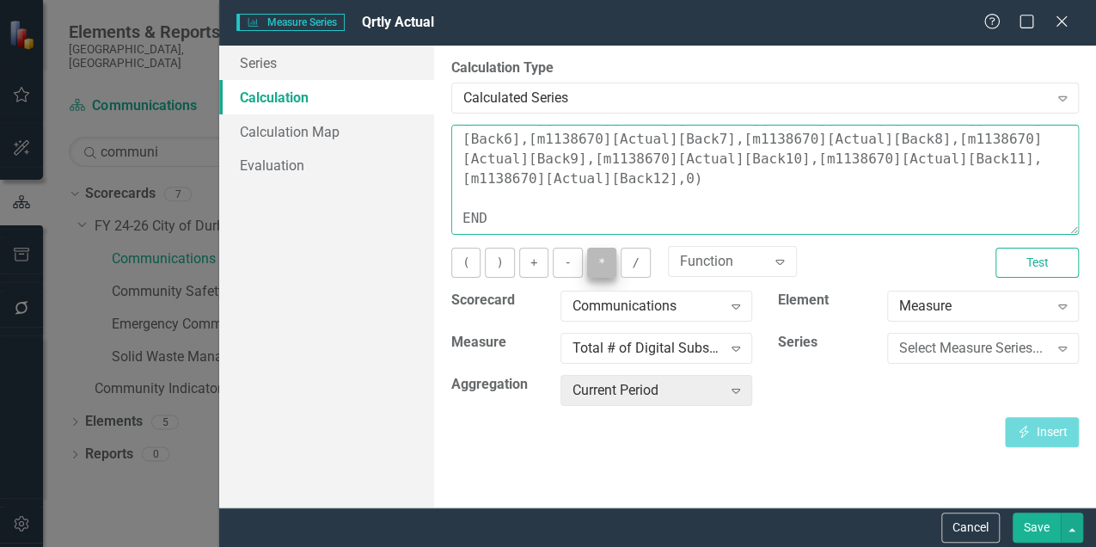
drag, startPoint x: 462, startPoint y: 139, endPoint x: 603, endPoint y: 260, distance: 184.7
click at [603, 260] on div "You can define a default calculation for this series by referencing other serie…" at bounding box center [764, 286] width 627 height 322
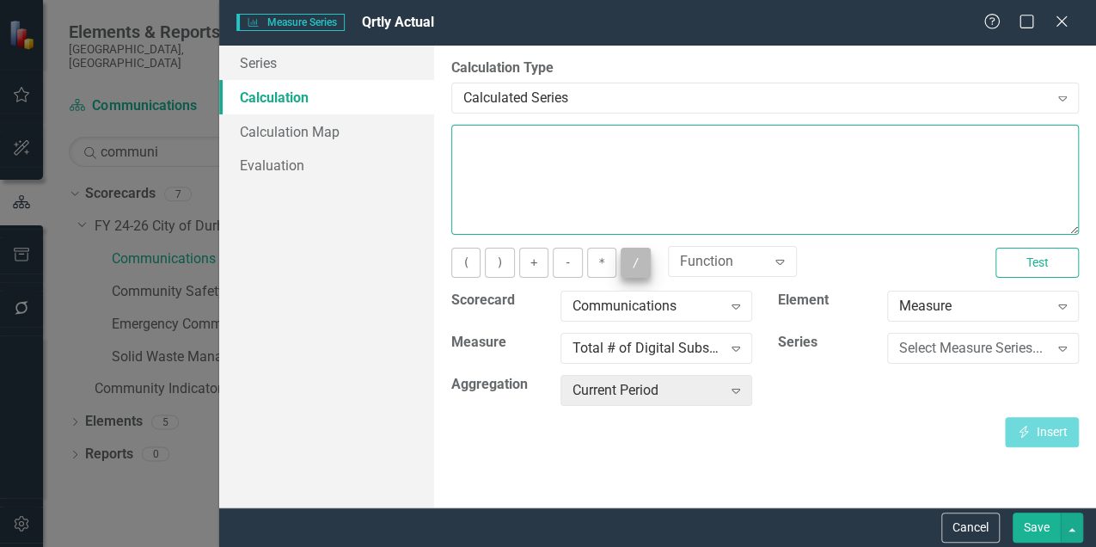
scroll to position [0, 0]
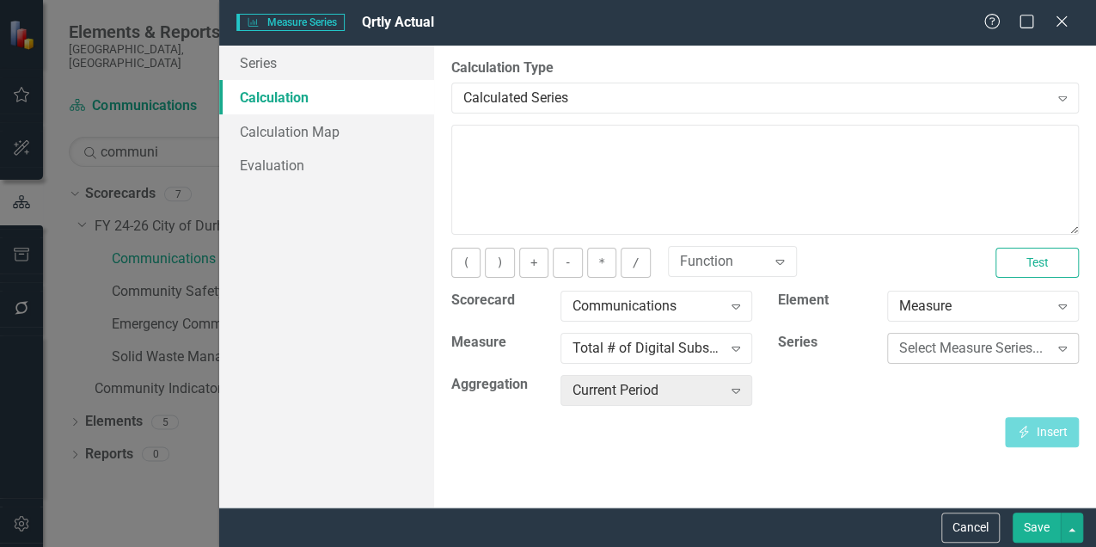
click at [996, 346] on div "Select Measure Series..." at bounding box center [974, 349] width 150 height 20
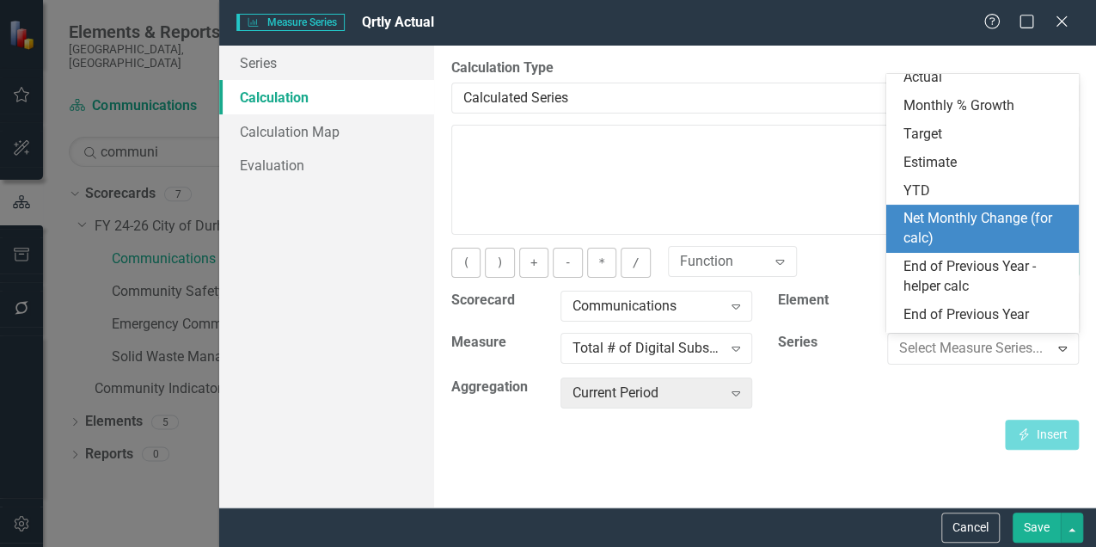
scroll to position [114, 0]
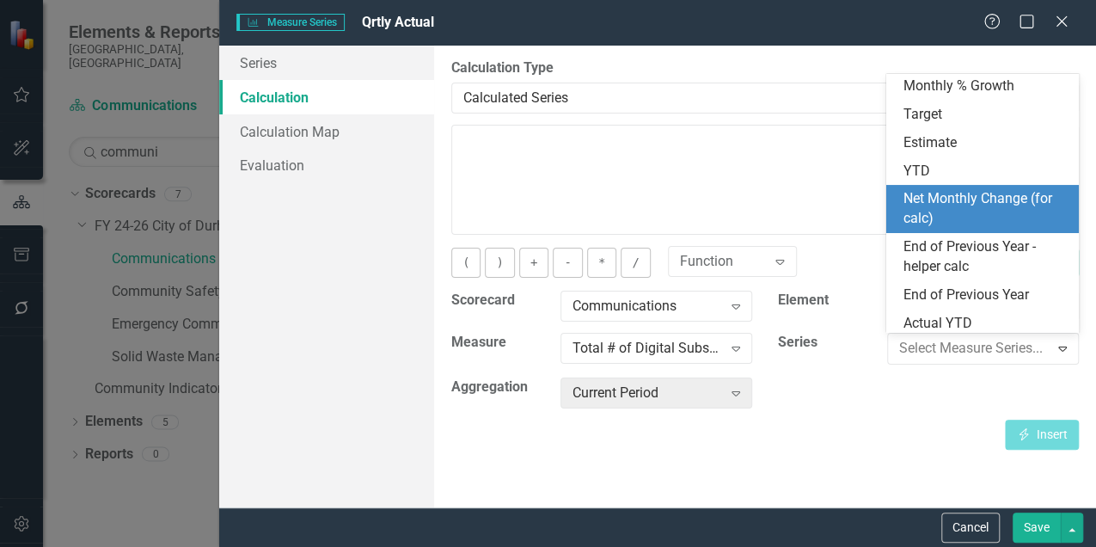
click at [949, 200] on div "Net Monthly Change (for calc)" at bounding box center [985, 209] width 164 height 40
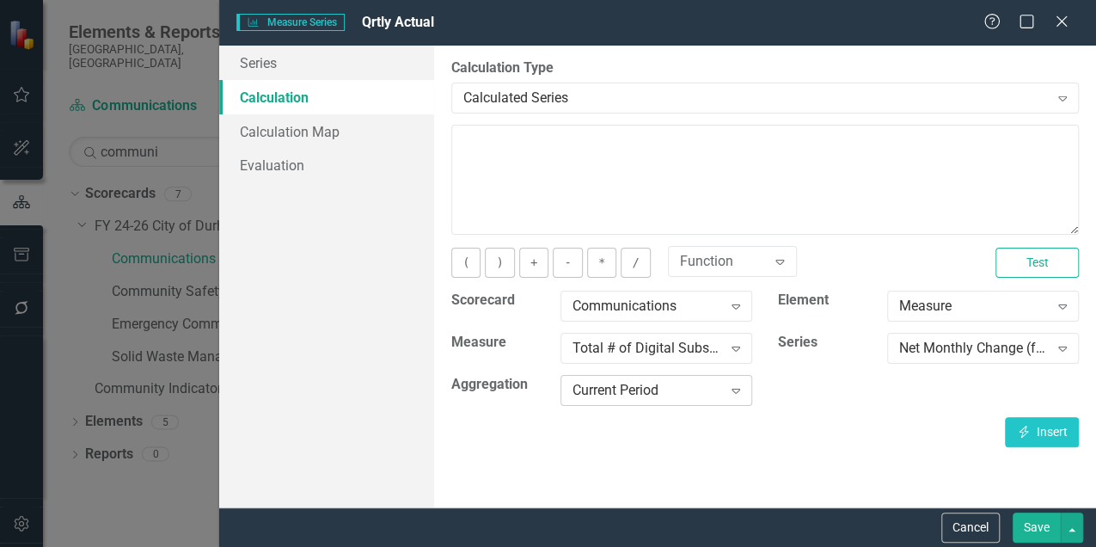
click at [642, 390] on div "Current Period" at bounding box center [647, 391] width 150 height 20
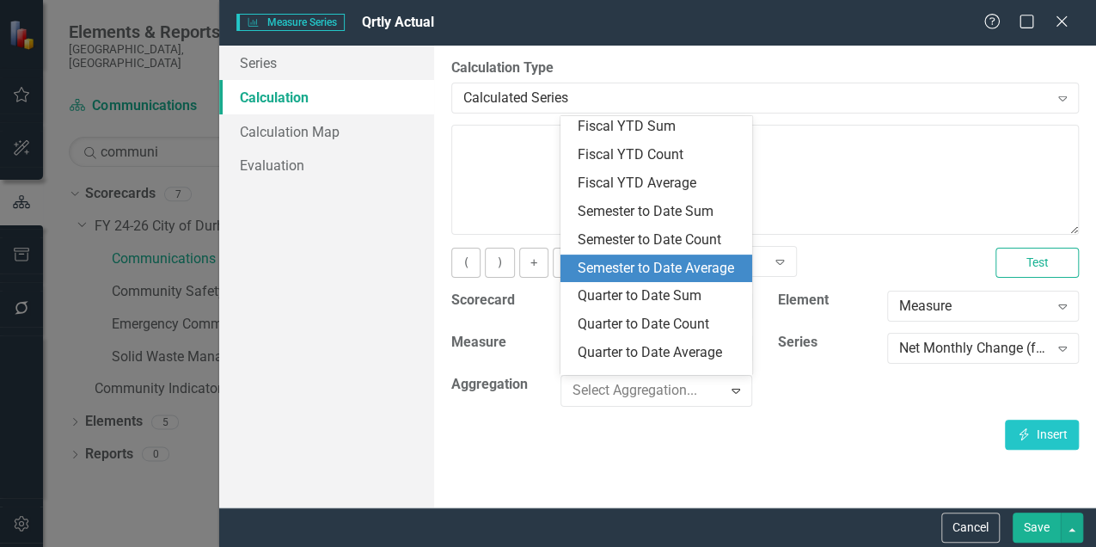
scroll to position [286, 0]
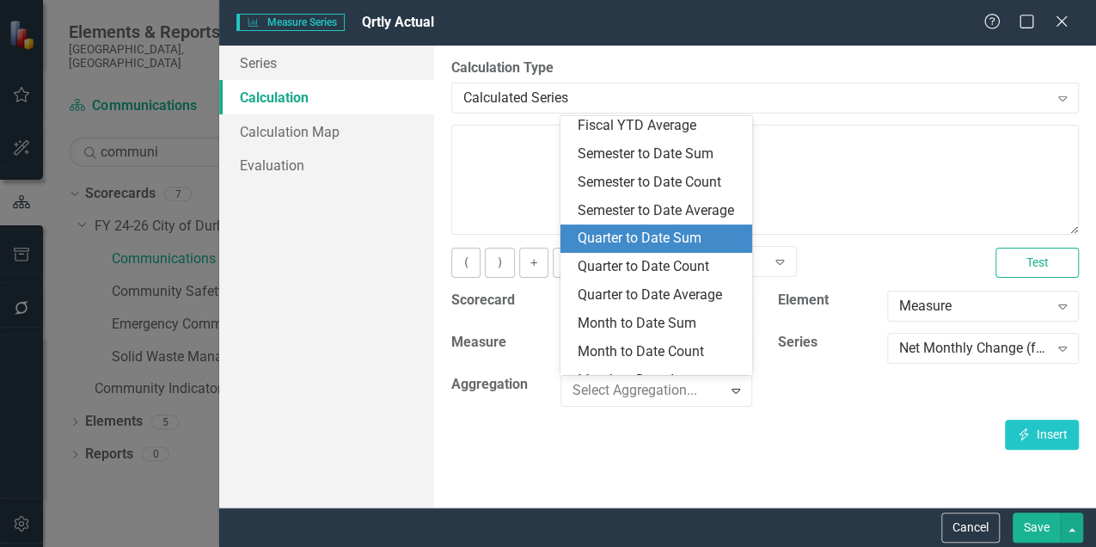
click at [631, 248] on div "Quarter to Date Sum" at bounding box center [660, 239] width 164 height 20
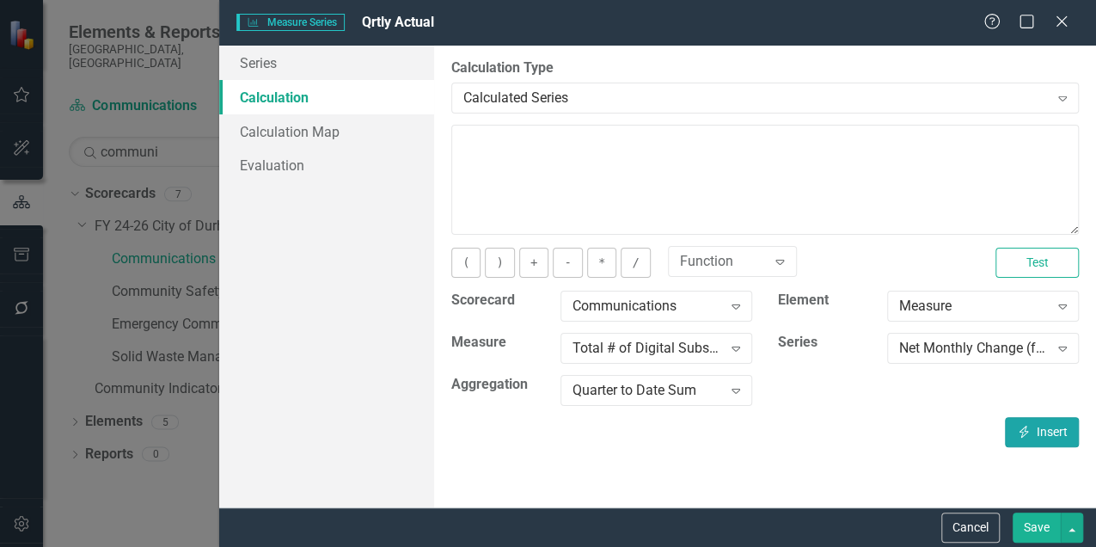
click at [1041, 429] on button "Insert Insert" at bounding box center [1042, 432] width 74 height 30
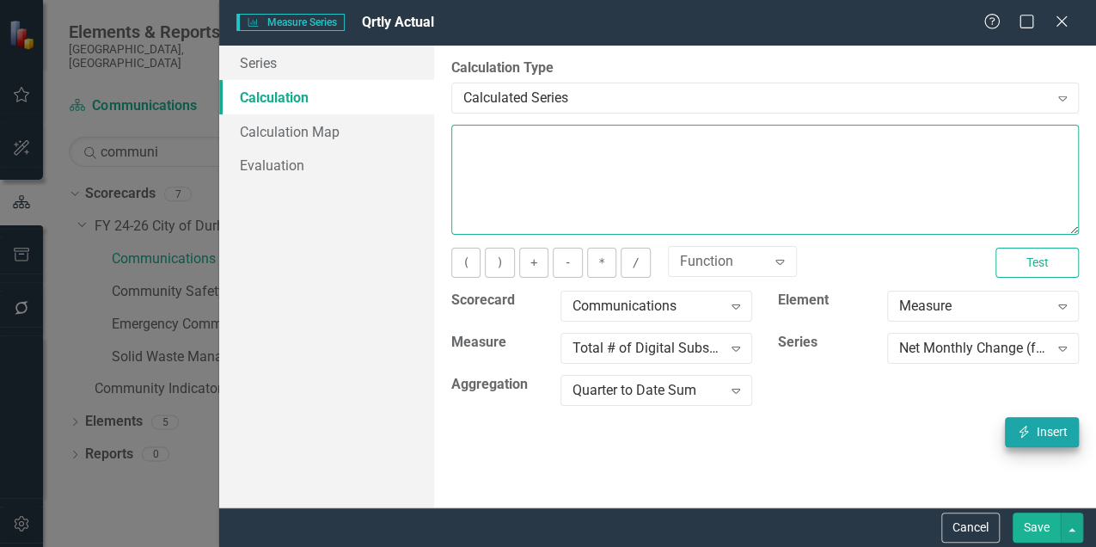
type textarea "[m1138670][Net Monthly Change (for calc)][QuarterToDateSum]"
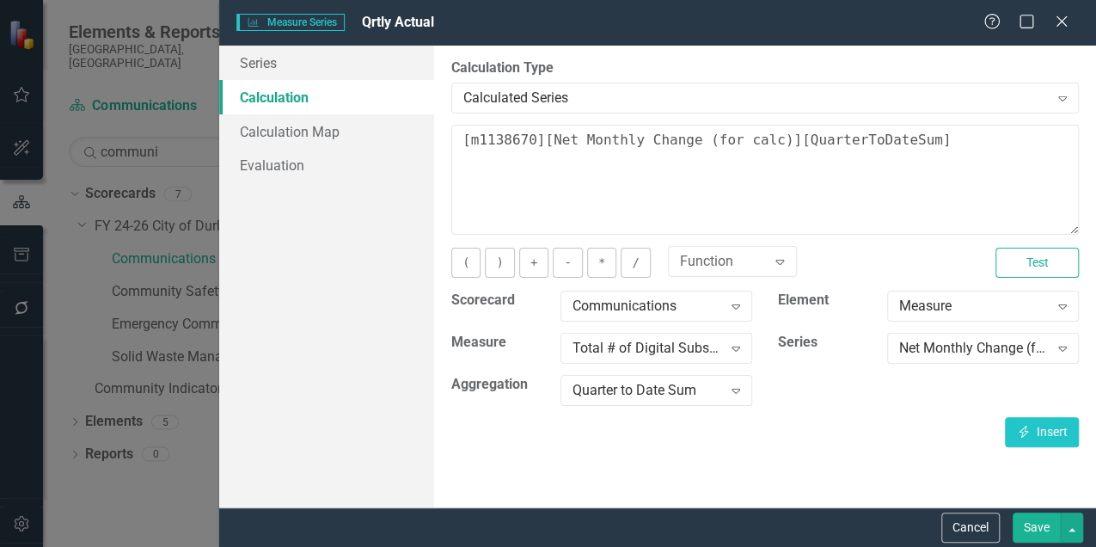
click at [1038, 526] on button "Save" at bounding box center [1037, 527] width 48 height 30
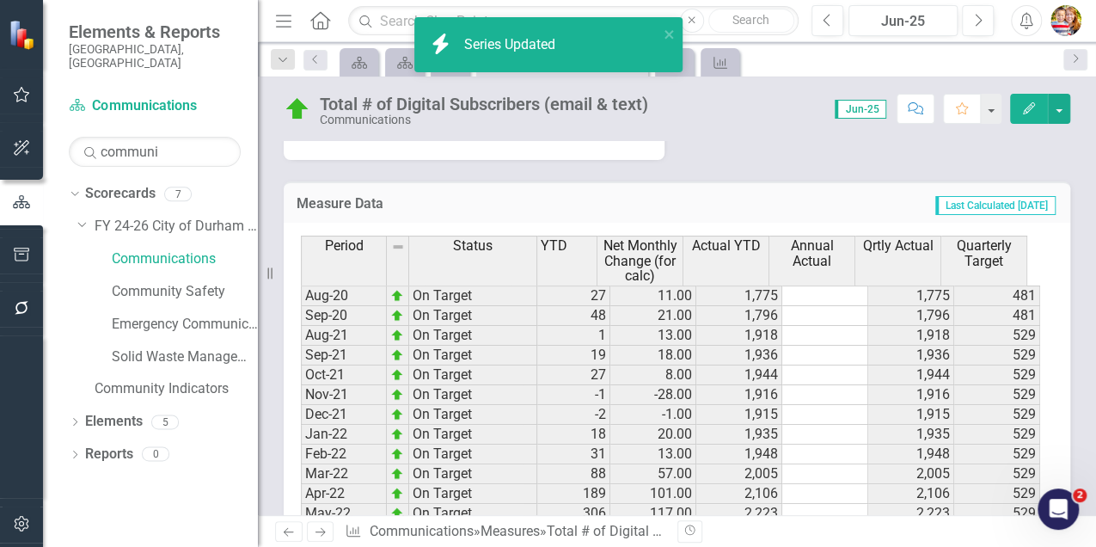
scroll to position [688, 0]
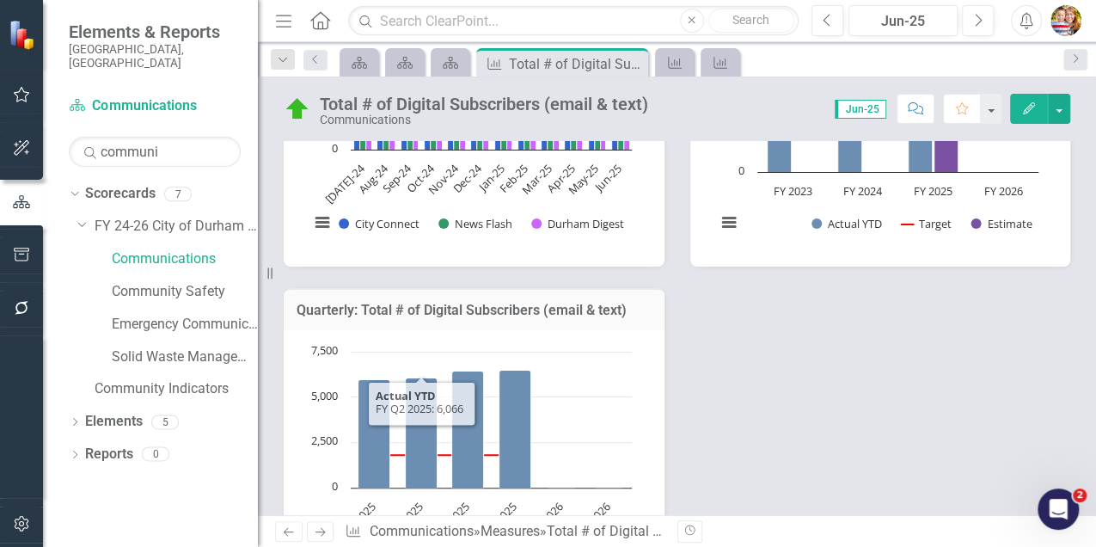
click at [418, 309] on h3 "Quarterly: Total # of Digital Subscribers (email & text)" at bounding box center [474, 310] width 355 height 15
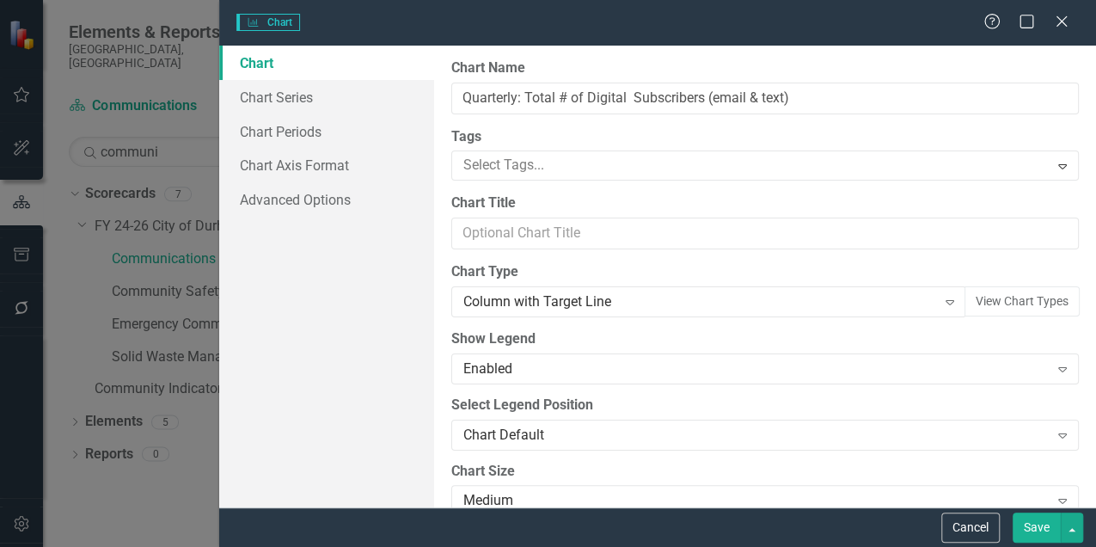
type input "Quarterly: Total # of Digital Subscribers (email & text)"
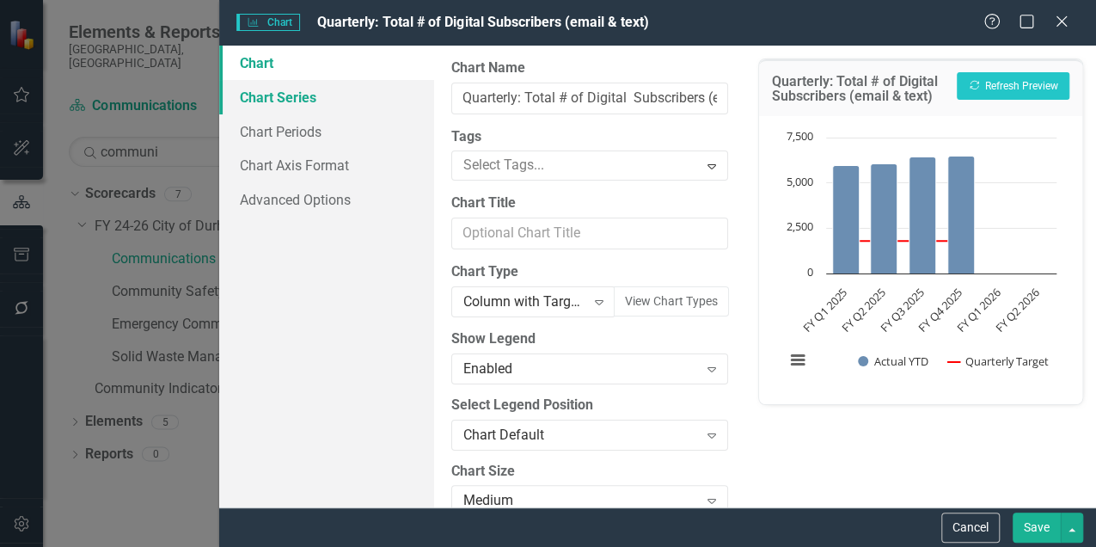
click at [276, 98] on link "Chart Series" at bounding box center [326, 97] width 215 height 34
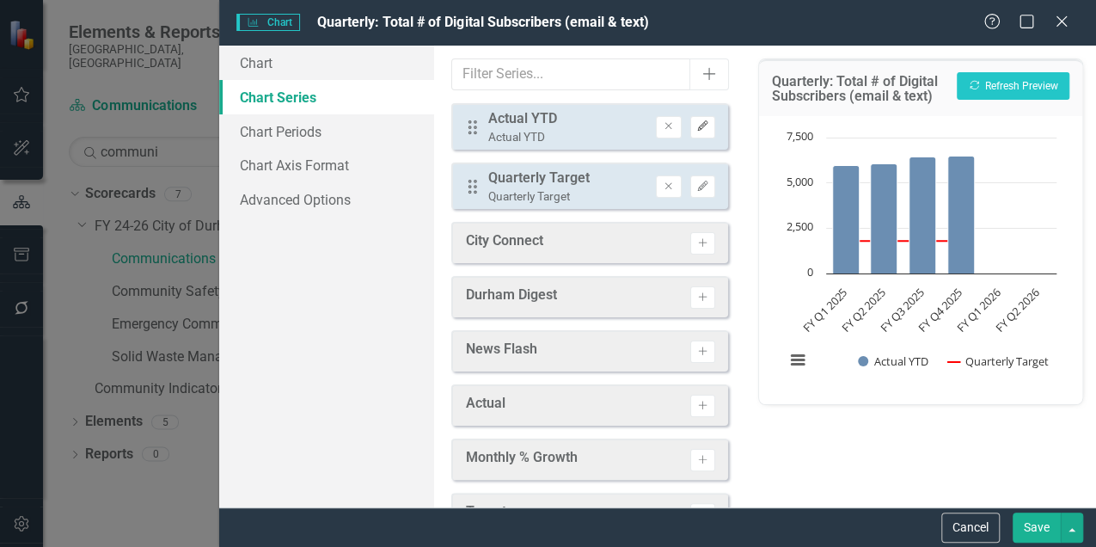
click at [696, 125] on icon "Edit" at bounding box center [702, 126] width 13 height 10
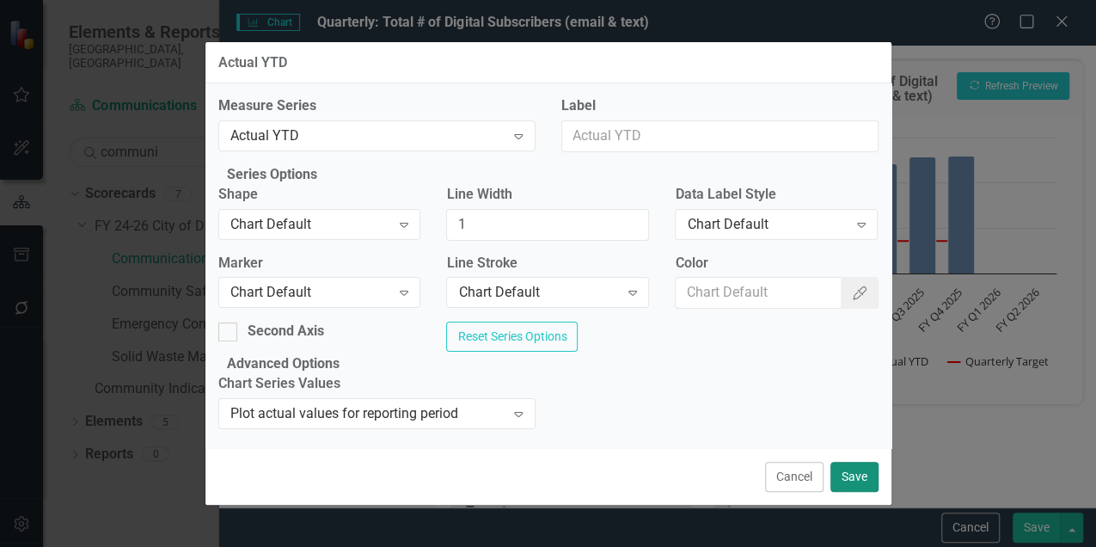
click at [861, 472] on button "Save" at bounding box center [854, 477] width 48 height 30
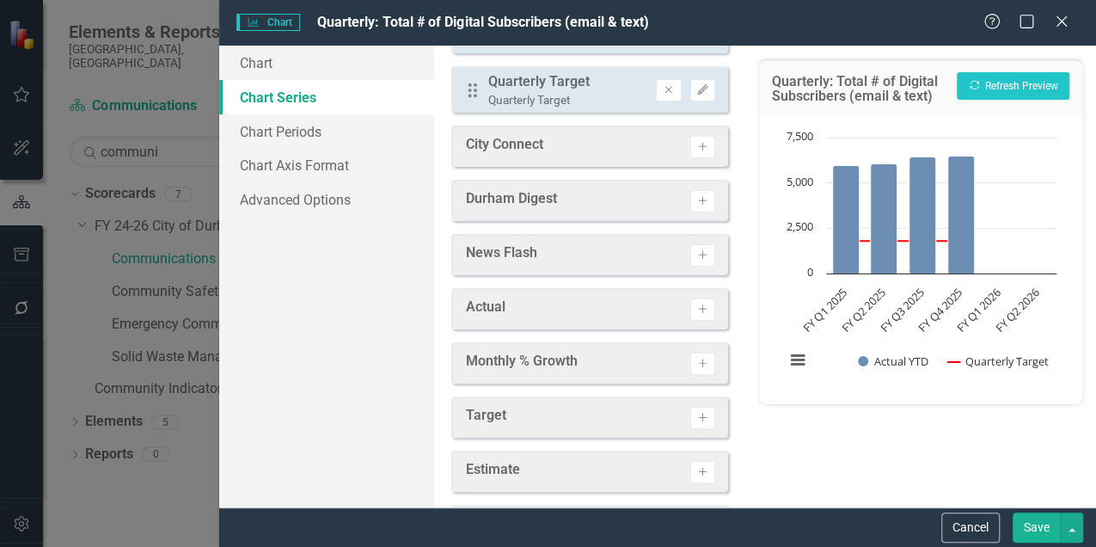
scroll to position [431, 0]
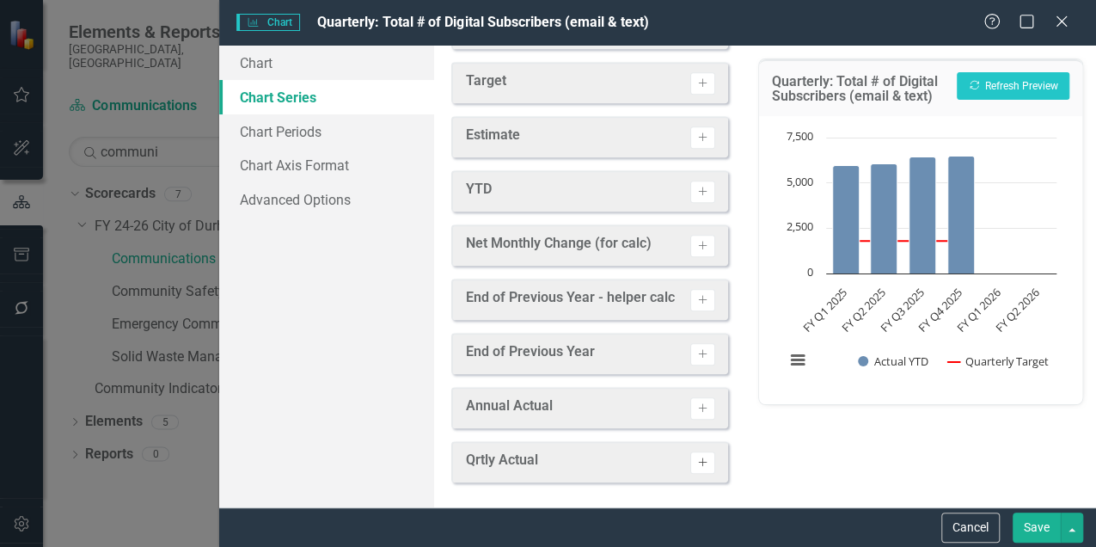
click at [698, 462] on icon "button" at bounding box center [702, 461] width 9 height 9
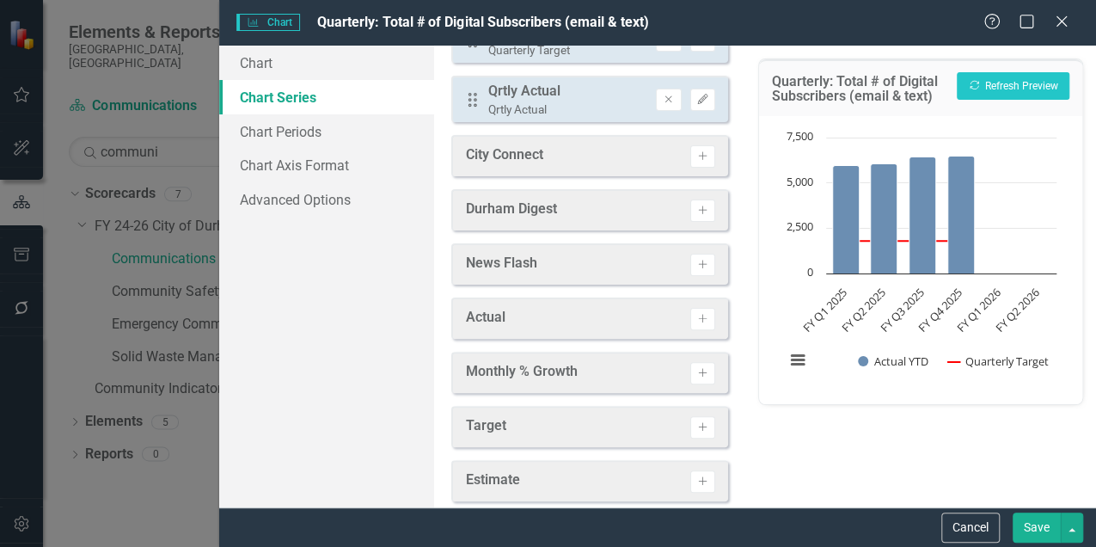
scroll to position [0, 0]
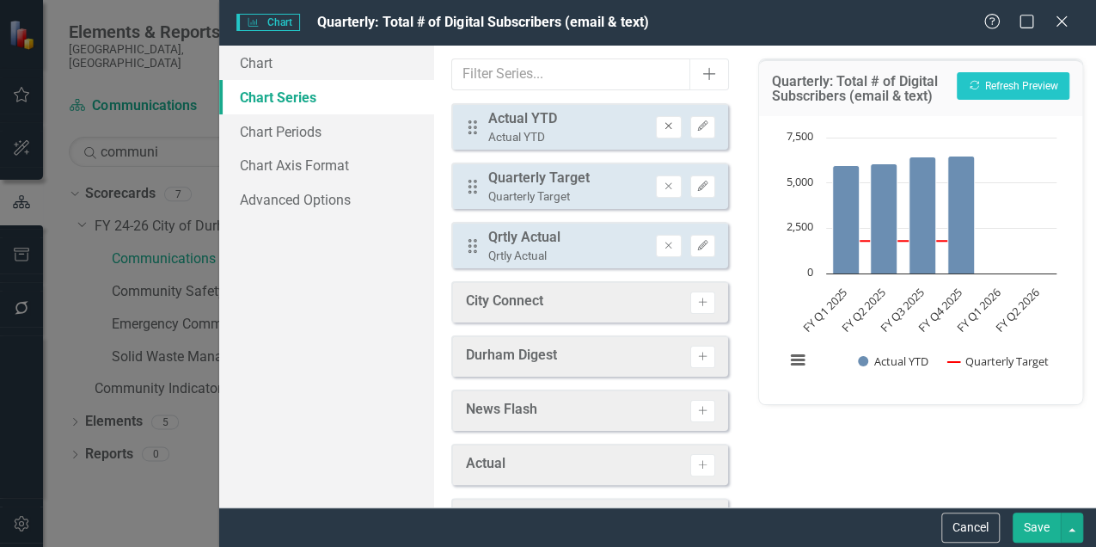
click at [662, 126] on icon "Remove" at bounding box center [668, 126] width 13 height 10
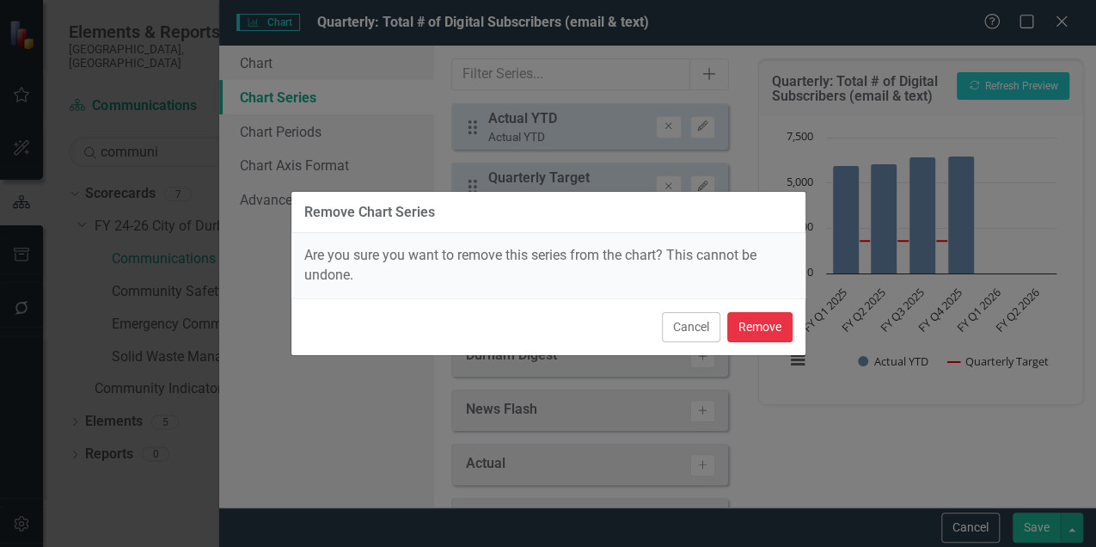
drag, startPoint x: 747, startPoint y: 327, endPoint x: 688, endPoint y: 259, distance: 90.2
click at [747, 326] on button "Remove" at bounding box center [759, 327] width 65 height 30
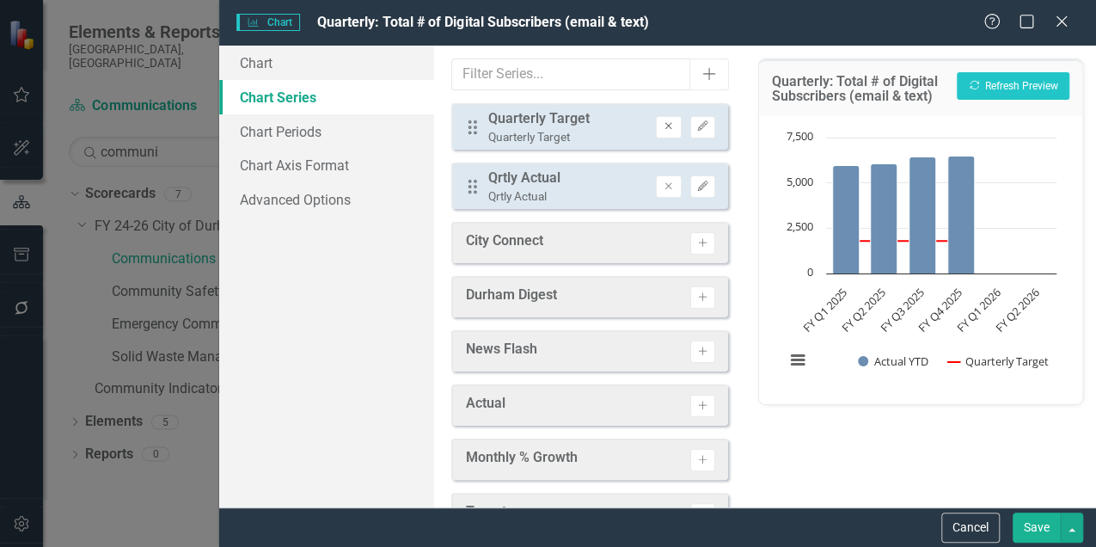
click at [662, 127] on icon "Remove" at bounding box center [668, 126] width 13 height 10
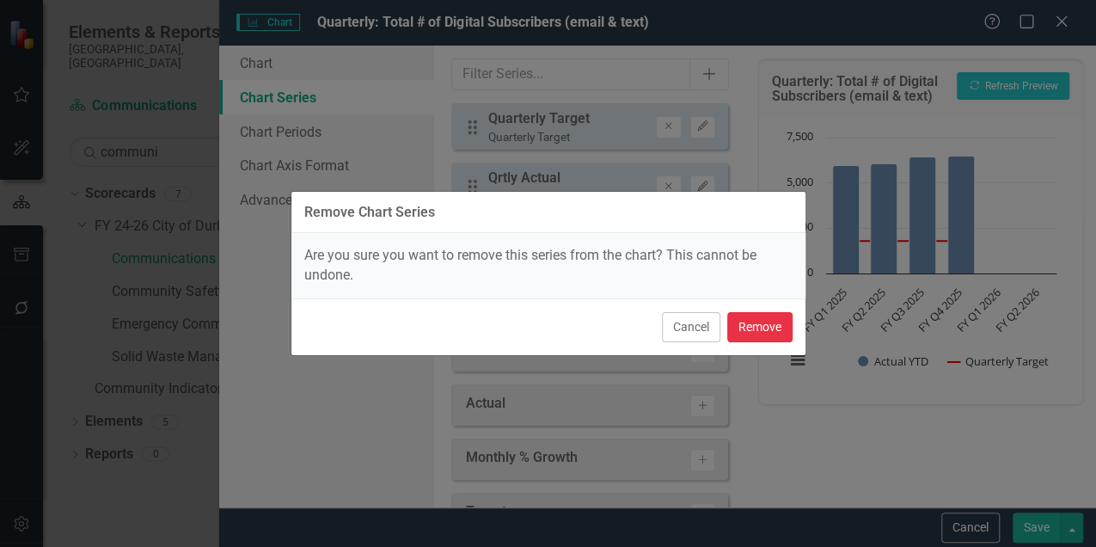
click at [740, 321] on button "Remove" at bounding box center [759, 327] width 65 height 30
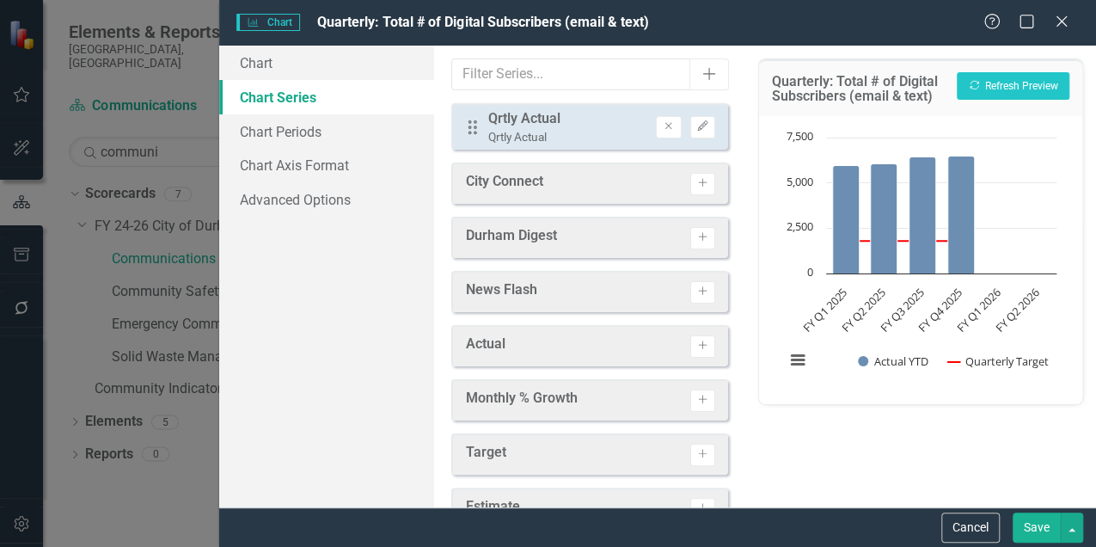
click at [1037, 525] on button "Save" at bounding box center [1037, 527] width 48 height 30
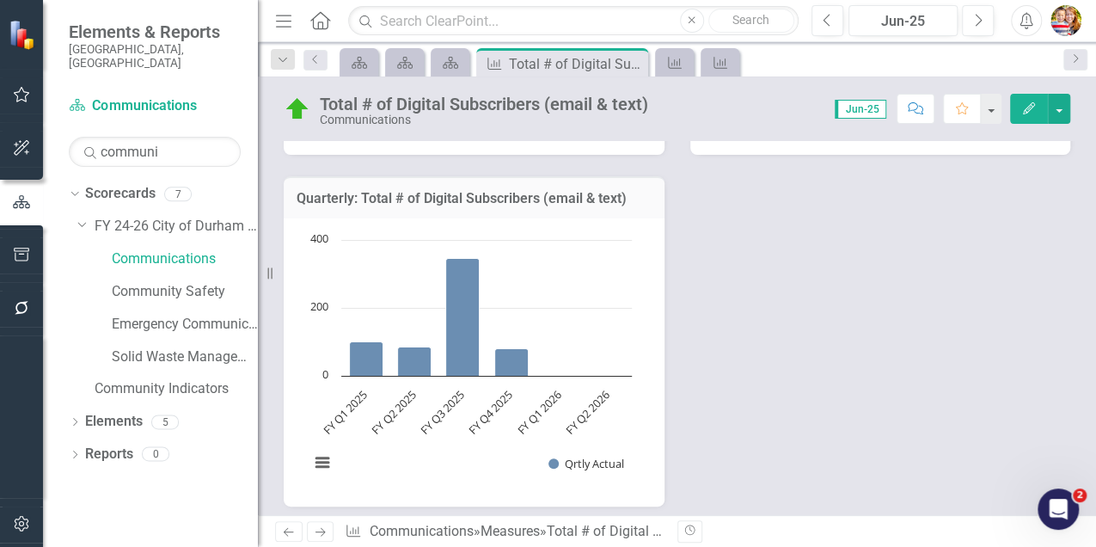
scroll to position [802, 0]
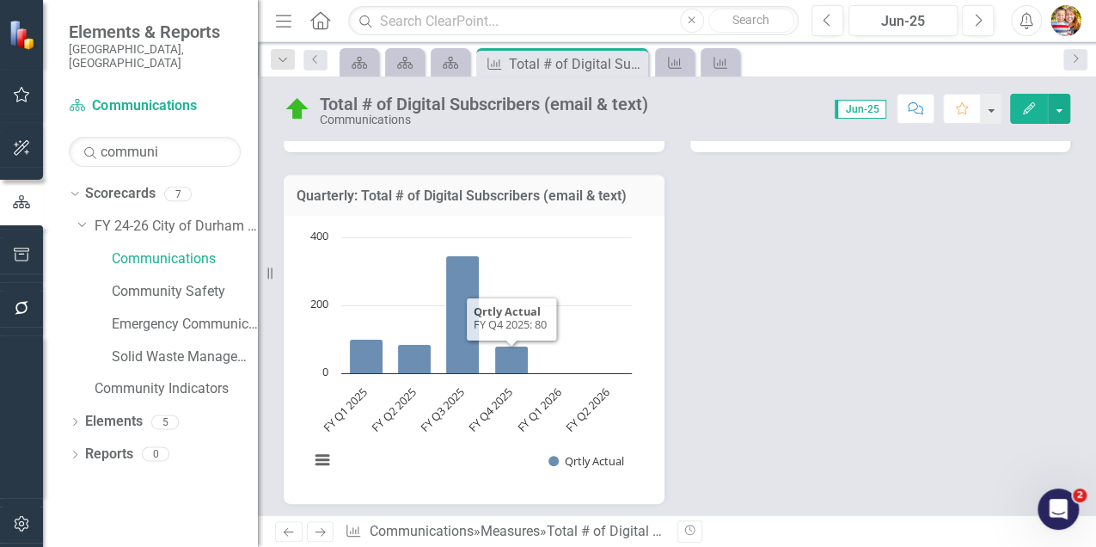
click at [431, 197] on h3 "Quarterly: Total # of Digital Subscribers (email & text)" at bounding box center [474, 195] width 355 height 15
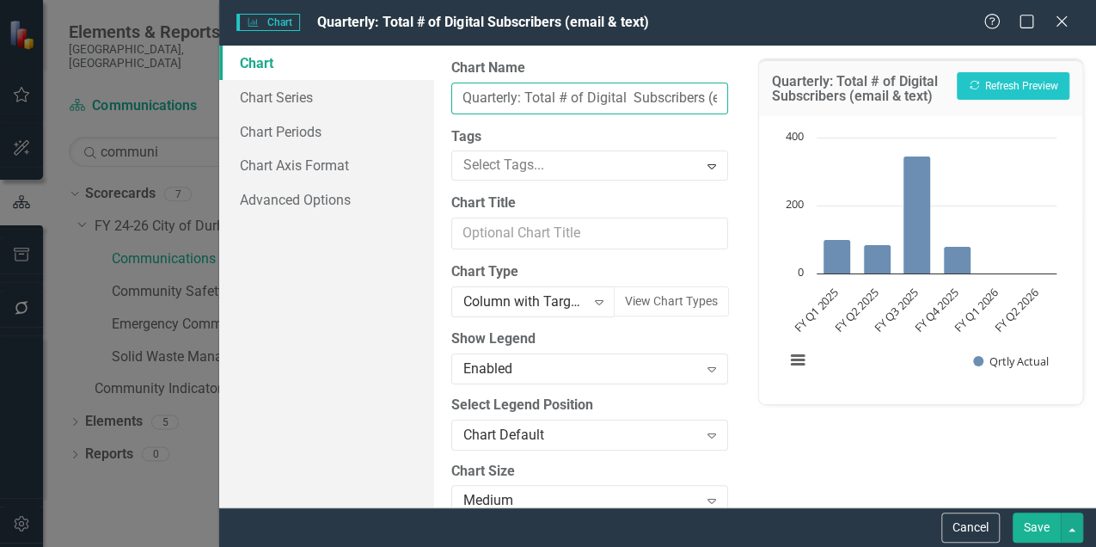
click at [574, 95] on input "Quarterly: Total # of Digital Subscribers (email & text)" at bounding box center [589, 99] width 277 height 32
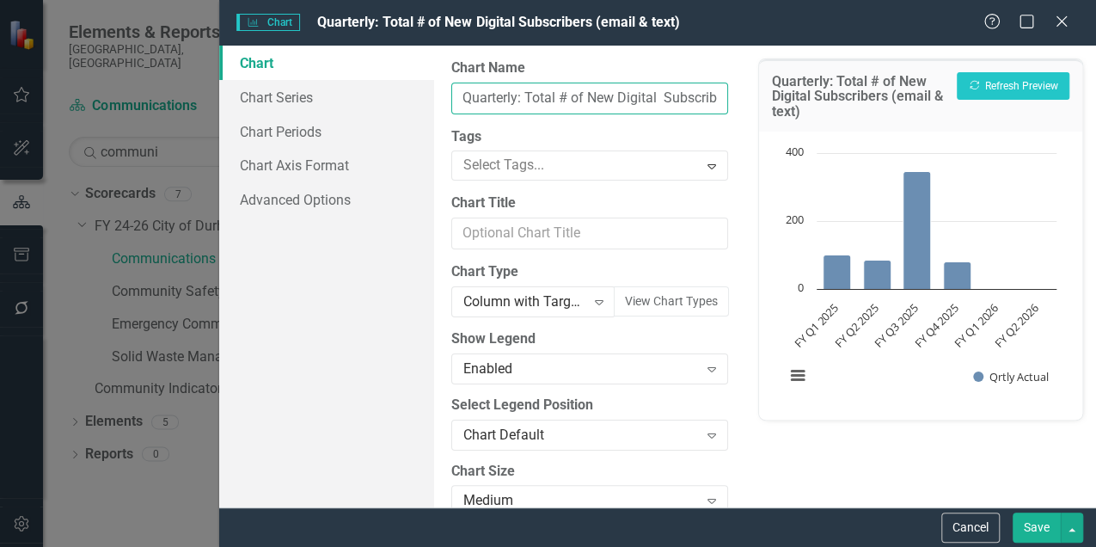
click at [558, 94] on input "Quarterly: Total # of New Digital Subscribers (email & text)" at bounding box center [589, 99] width 277 height 32
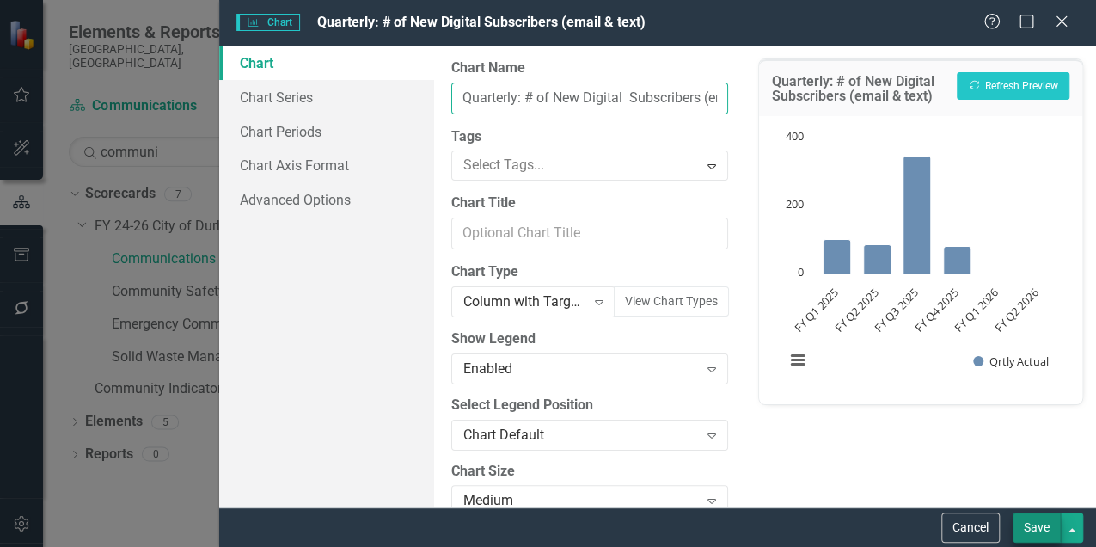
type input "Quarterly: # of New Digital Subscribers (email & text)"
click at [1038, 527] on button "Save" at bounding box center [1037, 527] width 48 height 30
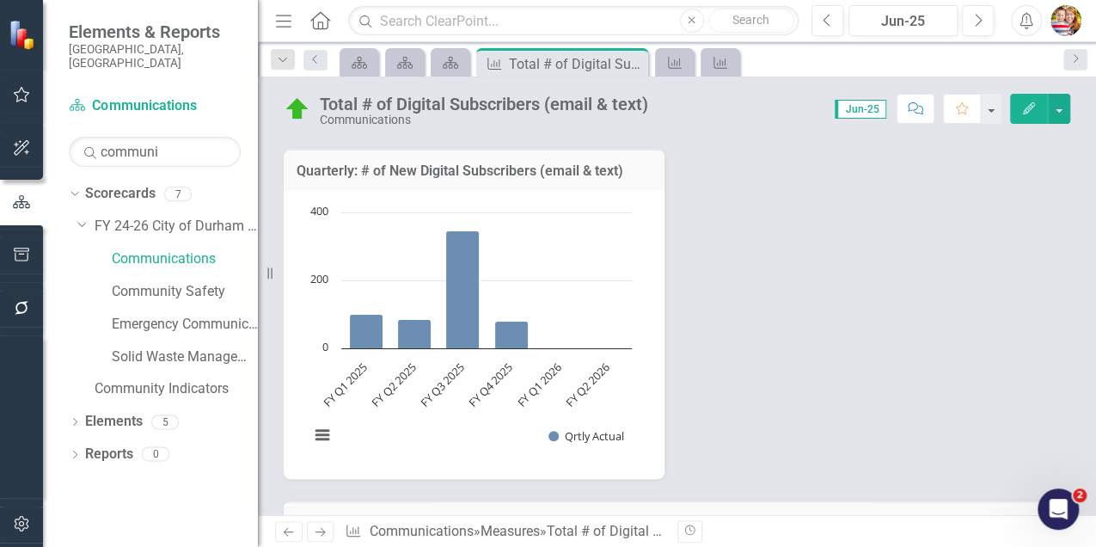
scroll to position [808, 0]
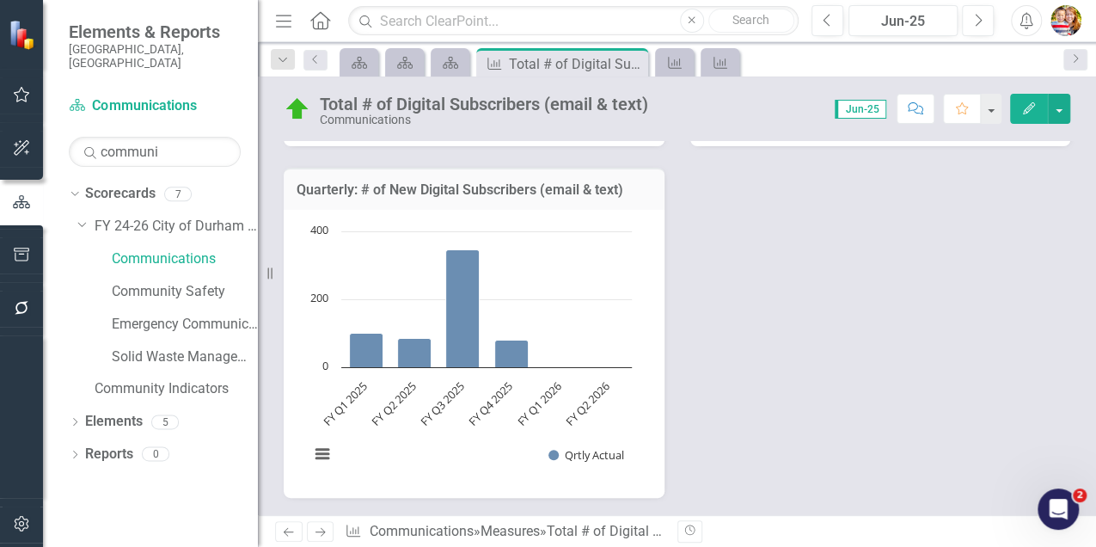
click at [545, 186] on h3 "Quarterly: # of New Digital Subscribers (email & text)" at bounding box center [474, 189] width 355 height 15
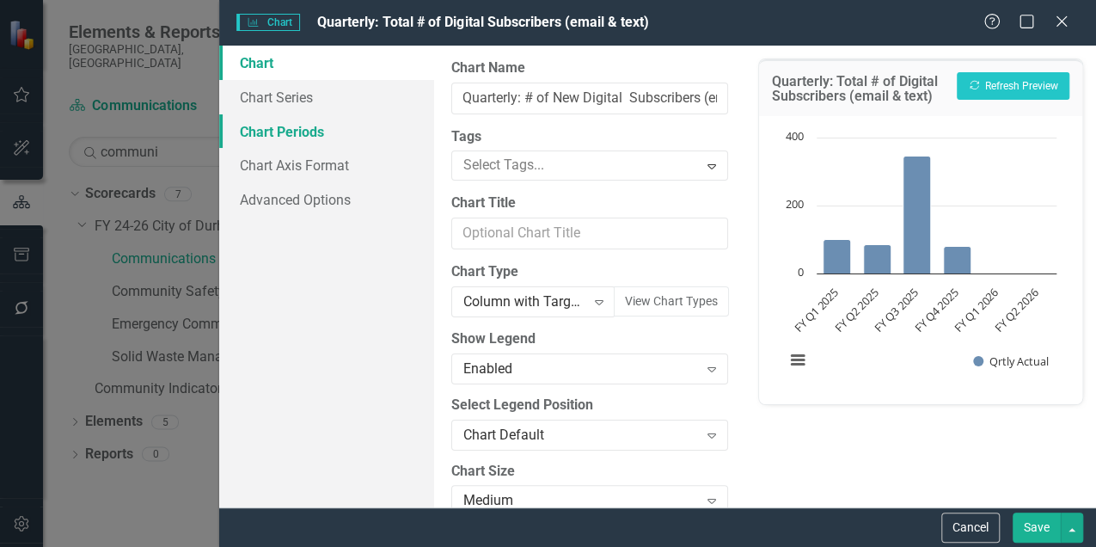
type input "Quarterly: # of New Digital Subscribers (email & text)"
click at [313, 137] on link "Chart Periods" at bounding box center [326, 131] width 215 height 34
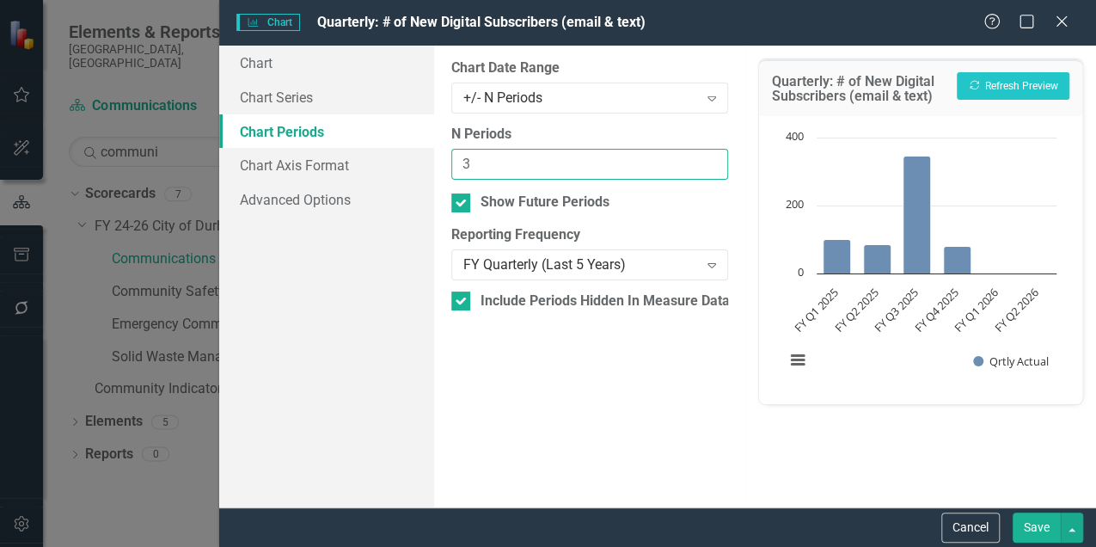
drag, startPoint x: 494, startPoint y: 164, endPoint x: 449, endPoint y: 165, distance: 45.6
click at [449, 165] on div "From this tab, you define the periods you want included in the chart. For examp…" at bounding box center [589, 277] width 311 height 462
type input "6"
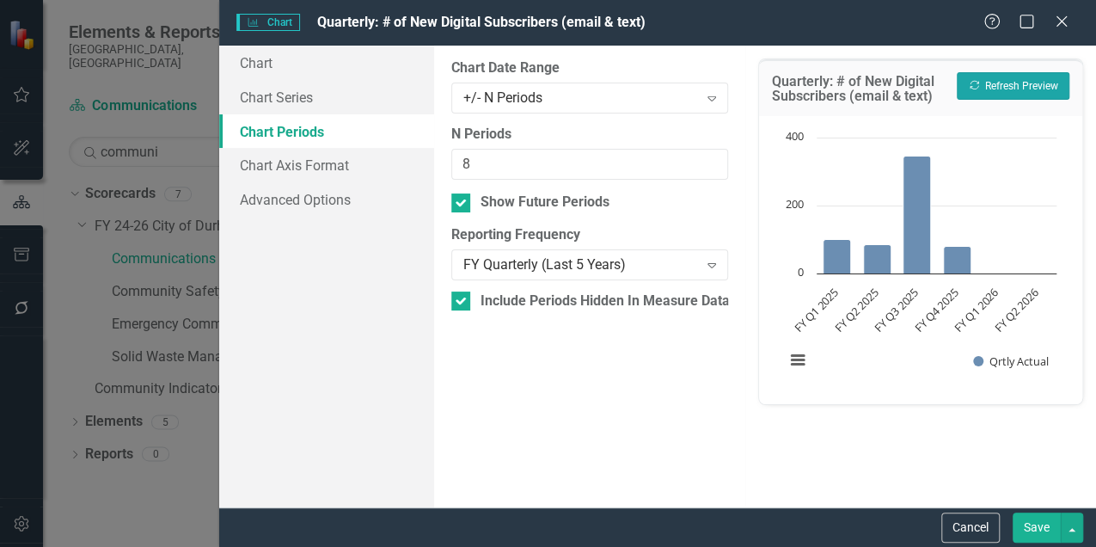
click at [1031, 74] on button "Recalculate Refresh Preview" at bounding box center [1013, 86] width 113 height 28
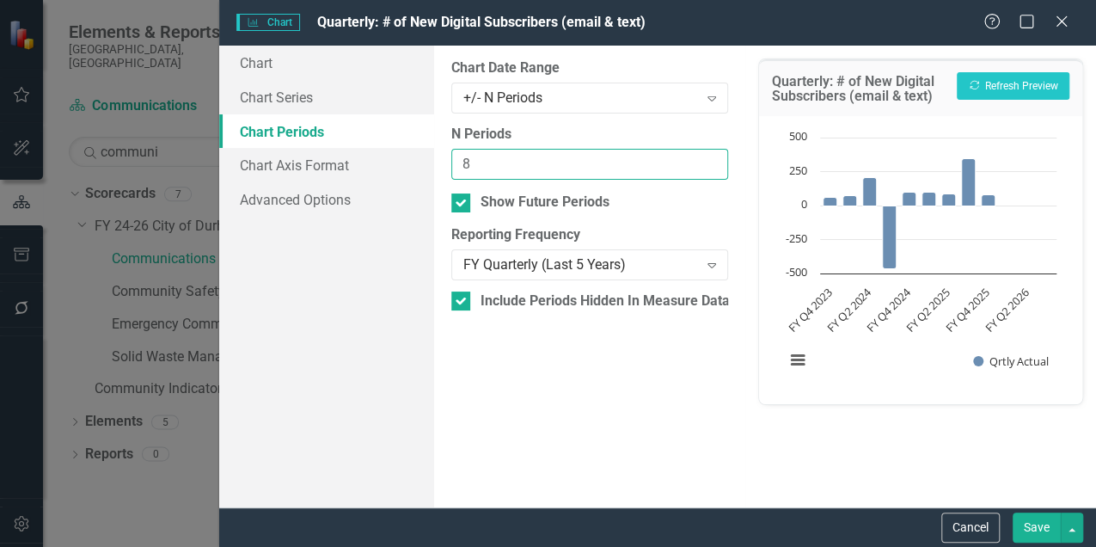
drag, startPoint x: 473, startPoint y: 163, endPoint x: 447, endPoint y: 158, distance: 26.3
click at [447, 158] on div "From this tab, you define the periods you want included in the chart. For examp…" at bounding box center [589, 277] width 311 height 462
type input "4"
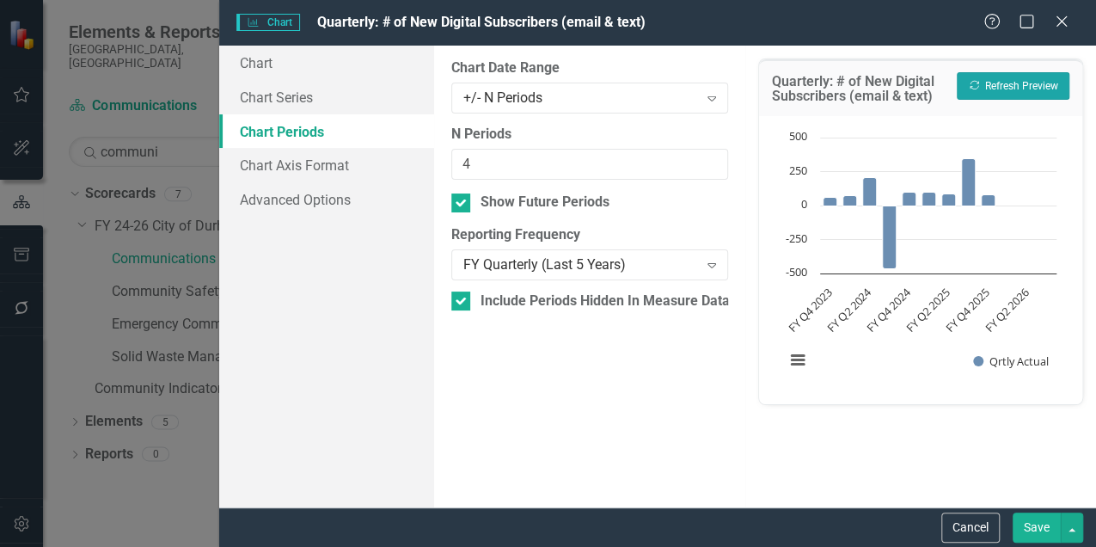
click at [1051, 88] on button "Recalculate Refresh Preview" at bounding box center [1013, 86] width 113 height 28
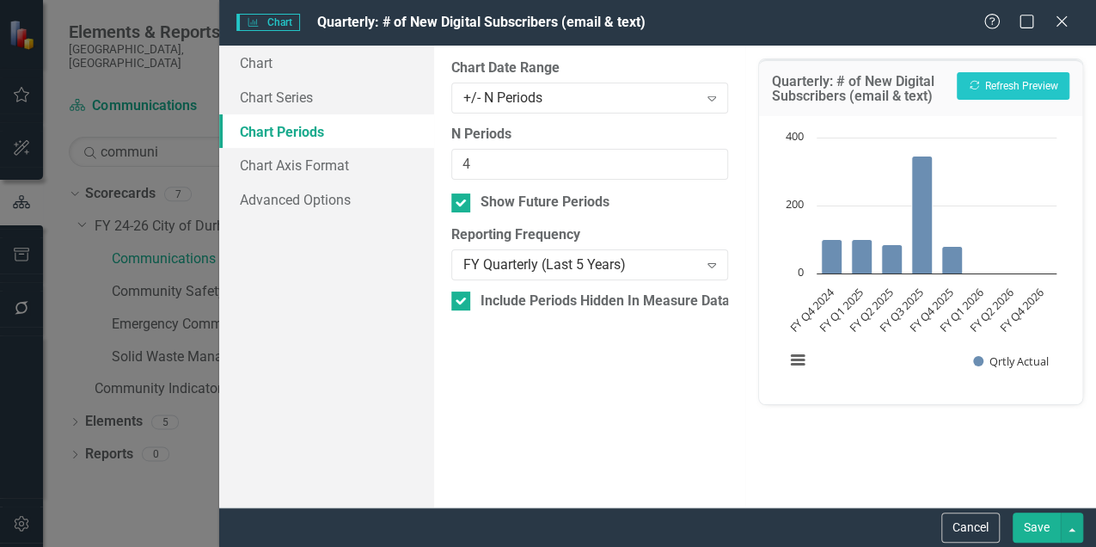
click at [1031, 523] on button "Save" at bounding box center [1037, 527] width 48 height 30
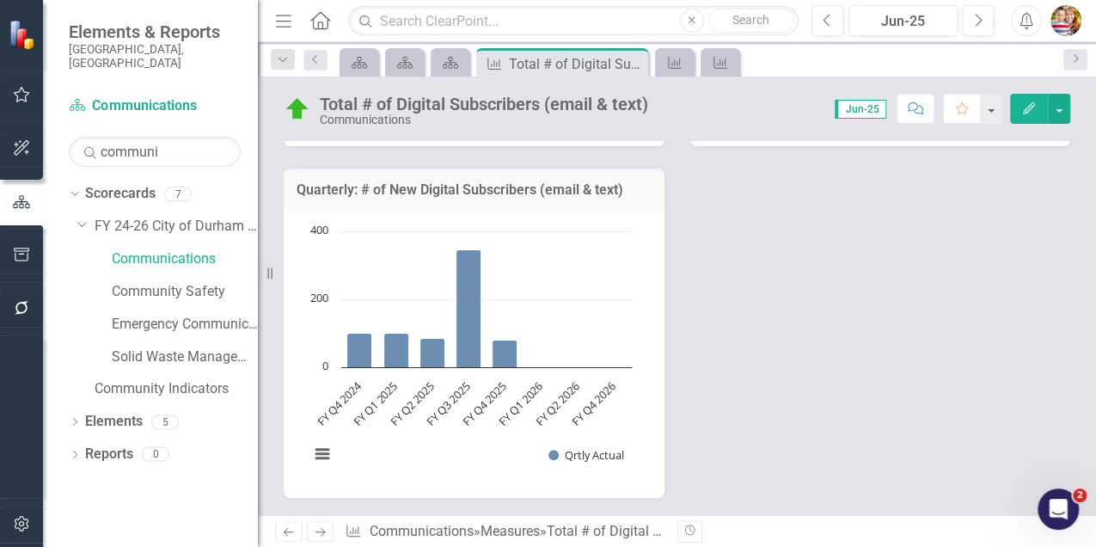
click at [500, 188] on h3 "Quarterly: # of New Digital Subscribers (email & text)" at bounding box center [474, 189] width 355 height 15
click at [500, 189] on h3 "Quarterly: # of New Digital Subscribers (email & text)" at bounding box center [474, 189] width 355 height 15
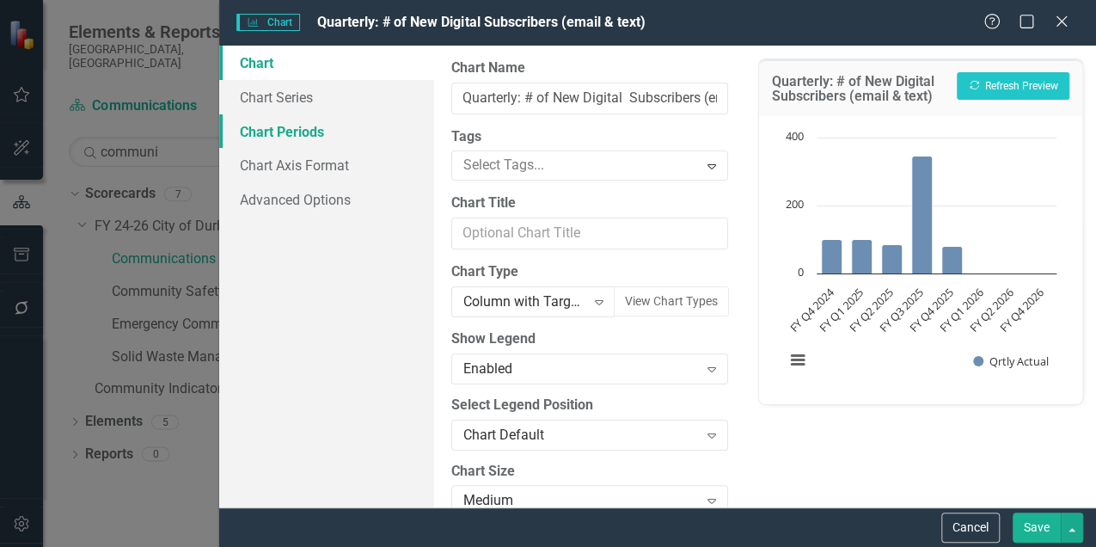
click at [303, 129] on link "Chart Periods" at bounding box center [326, 131] width 215 height 34
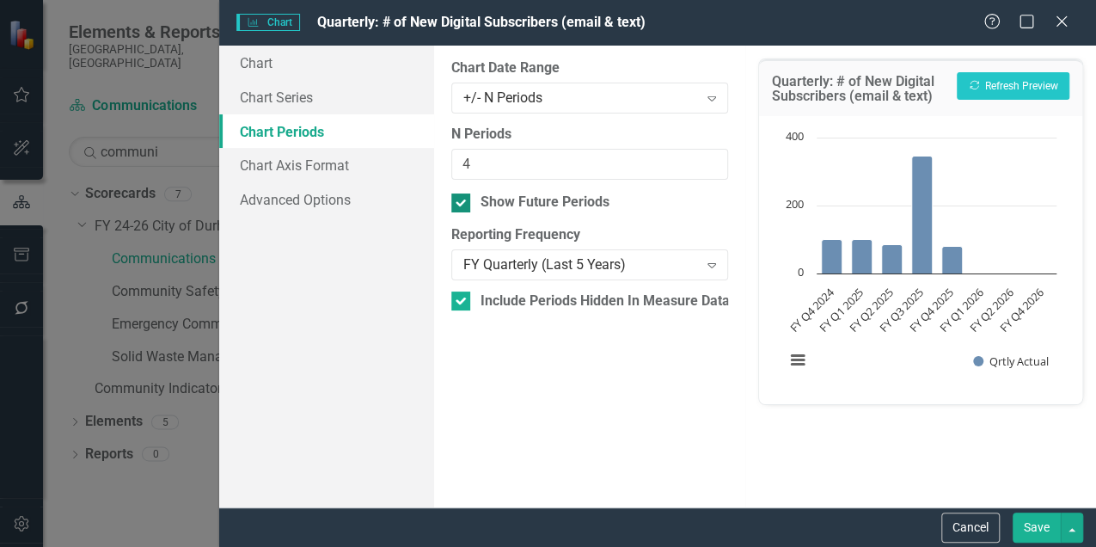
click at [459, 205] on div at bounding box center [460, 202] width 19 height 19
click at [459, 205] on input "Show Future Periods" at bounding box center [456, 198] width 11 height 11
checkbox input "false"
click at [1017, 83] on button "Recalculate Refresh Preview" at bounding box center [1013, 86] width 113 height 28
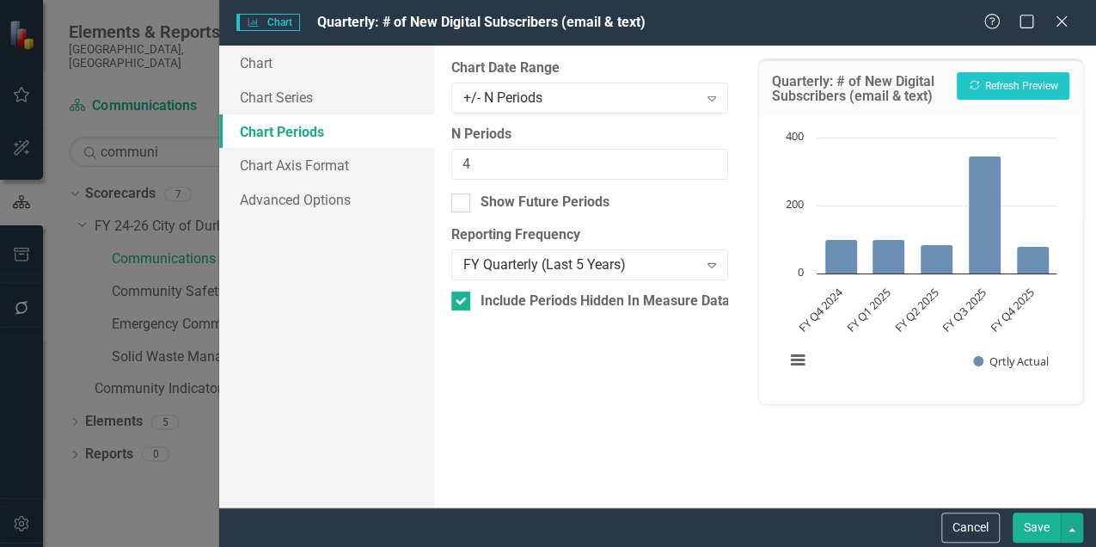
click at [1033, 525] on button "Save" at bounding box center [1037, 527] width 48 height 30
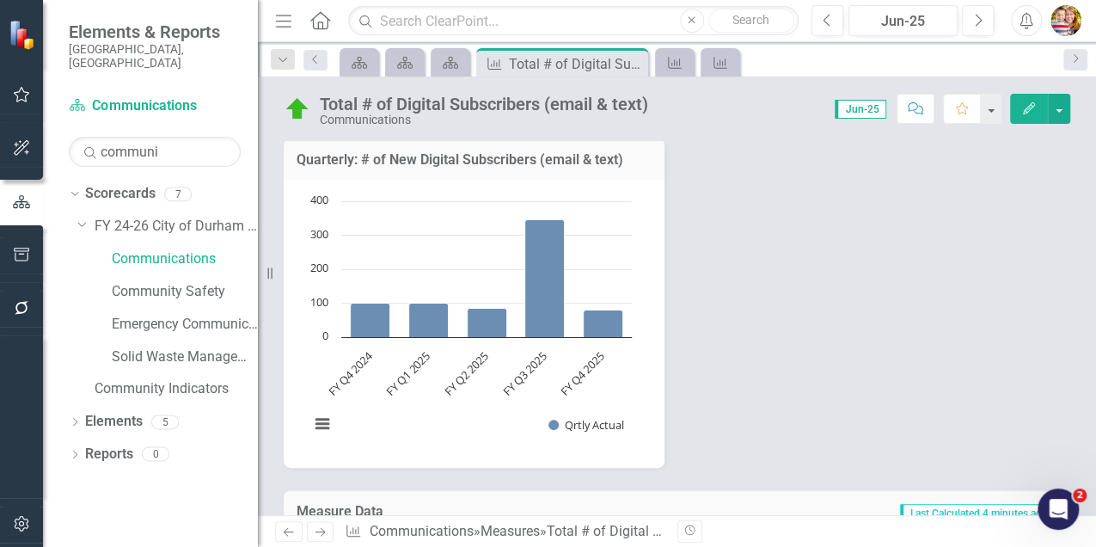
scroll to position [865, 0]
